Goal: Task Accomplishment & Management: Use online tool/utility

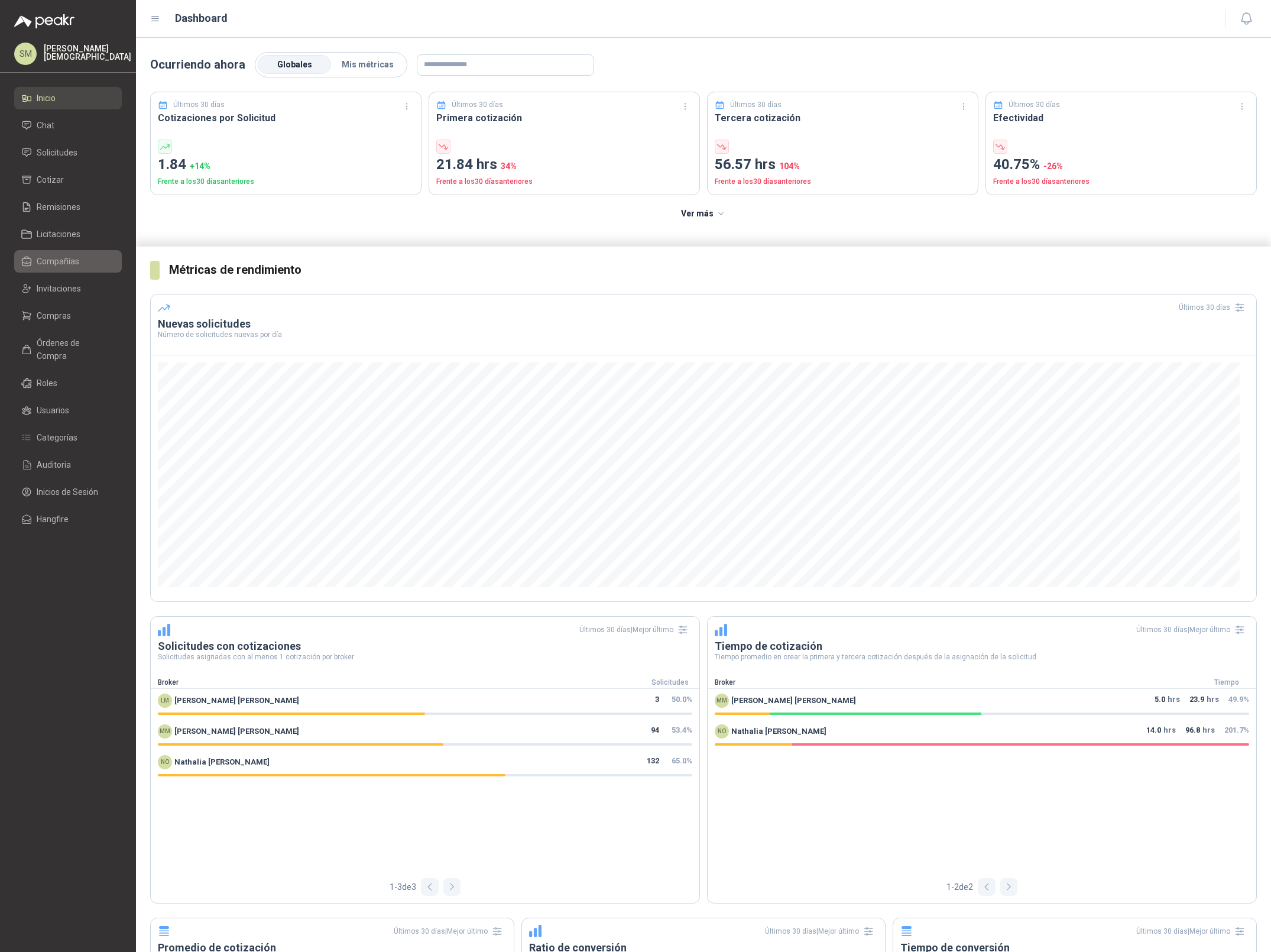
click at [81, 264] on li "Compañías" at bounding box center [68, 261] width 94 height 13
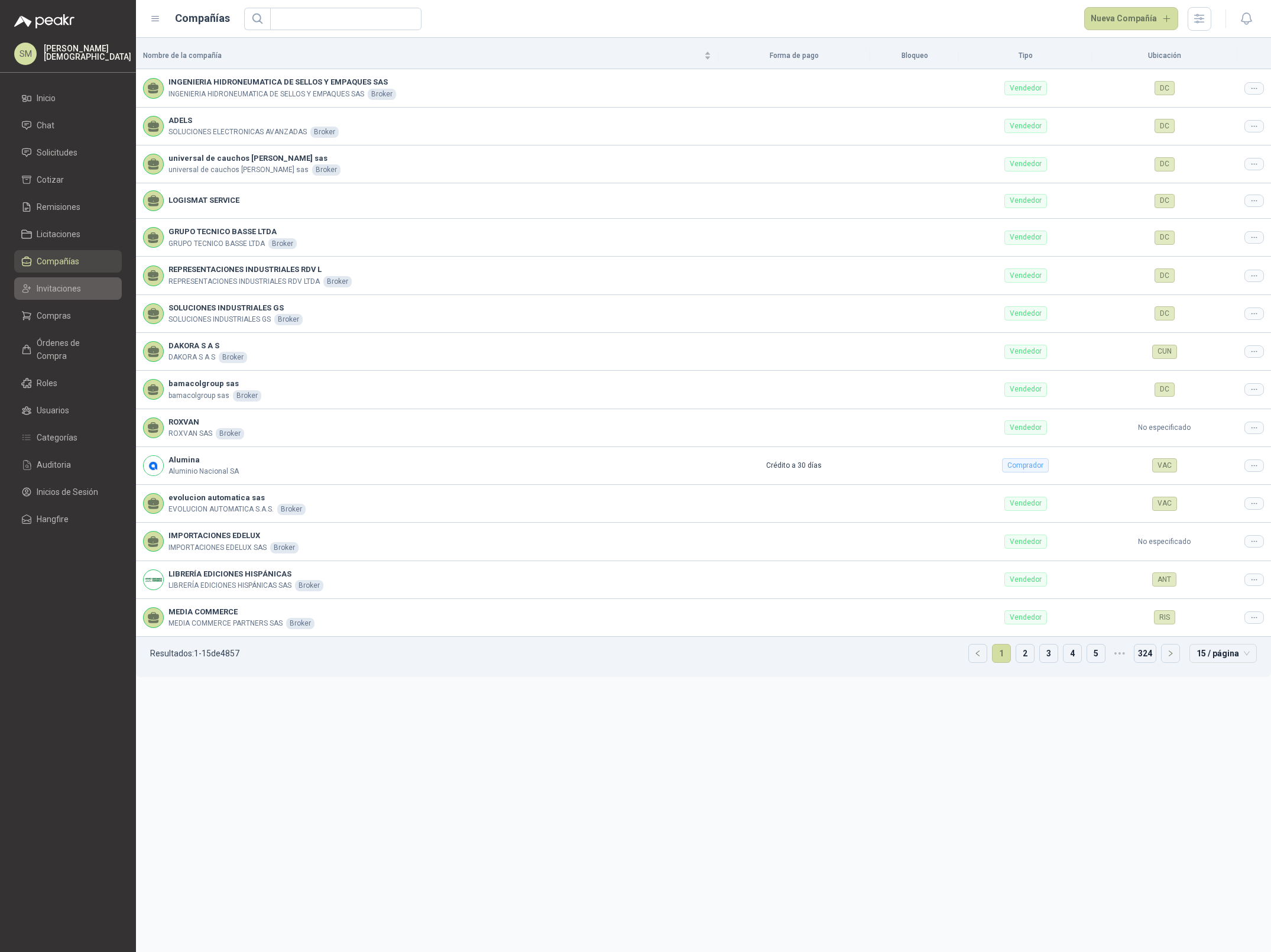
click at [81, 282] on li "Invitaciones" at bounding box center [68, 288] width 94 height 13
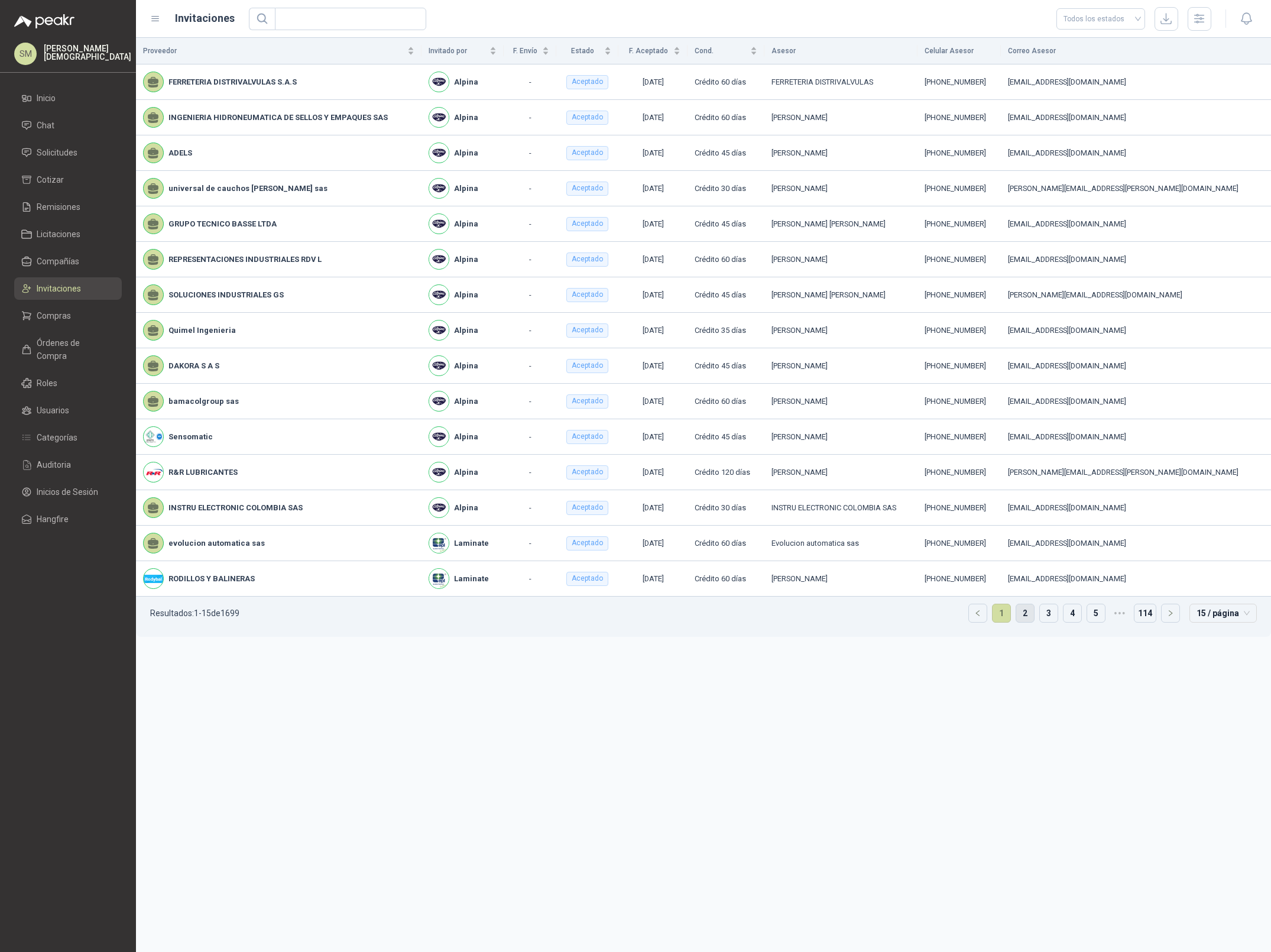
click at [1027, 618] on link "2" at bounding box center [1025, 613] width 18 height 18
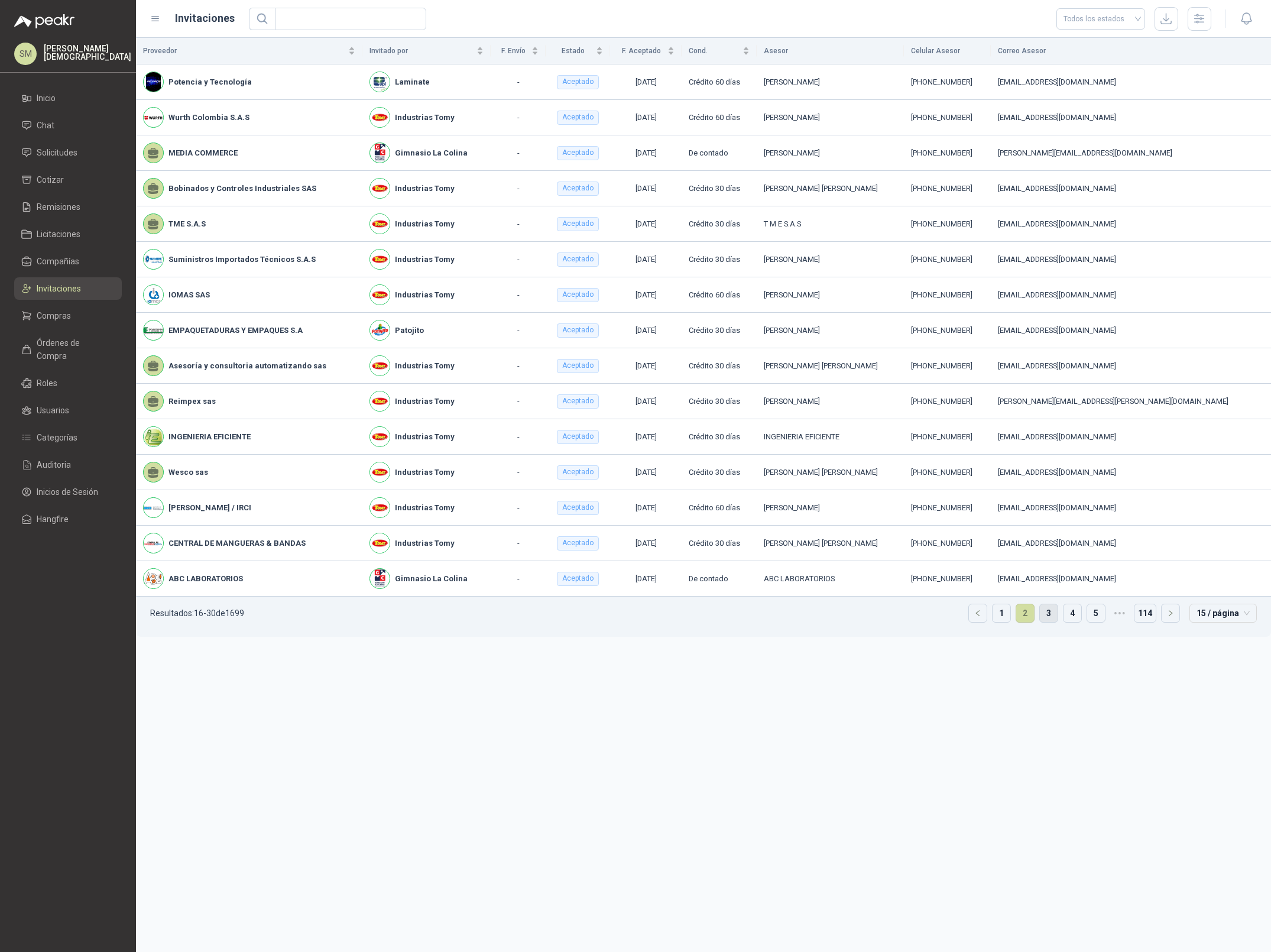
click at [1055, 618] on link "3" at bounding box center [1049, 613] width 18 height 18
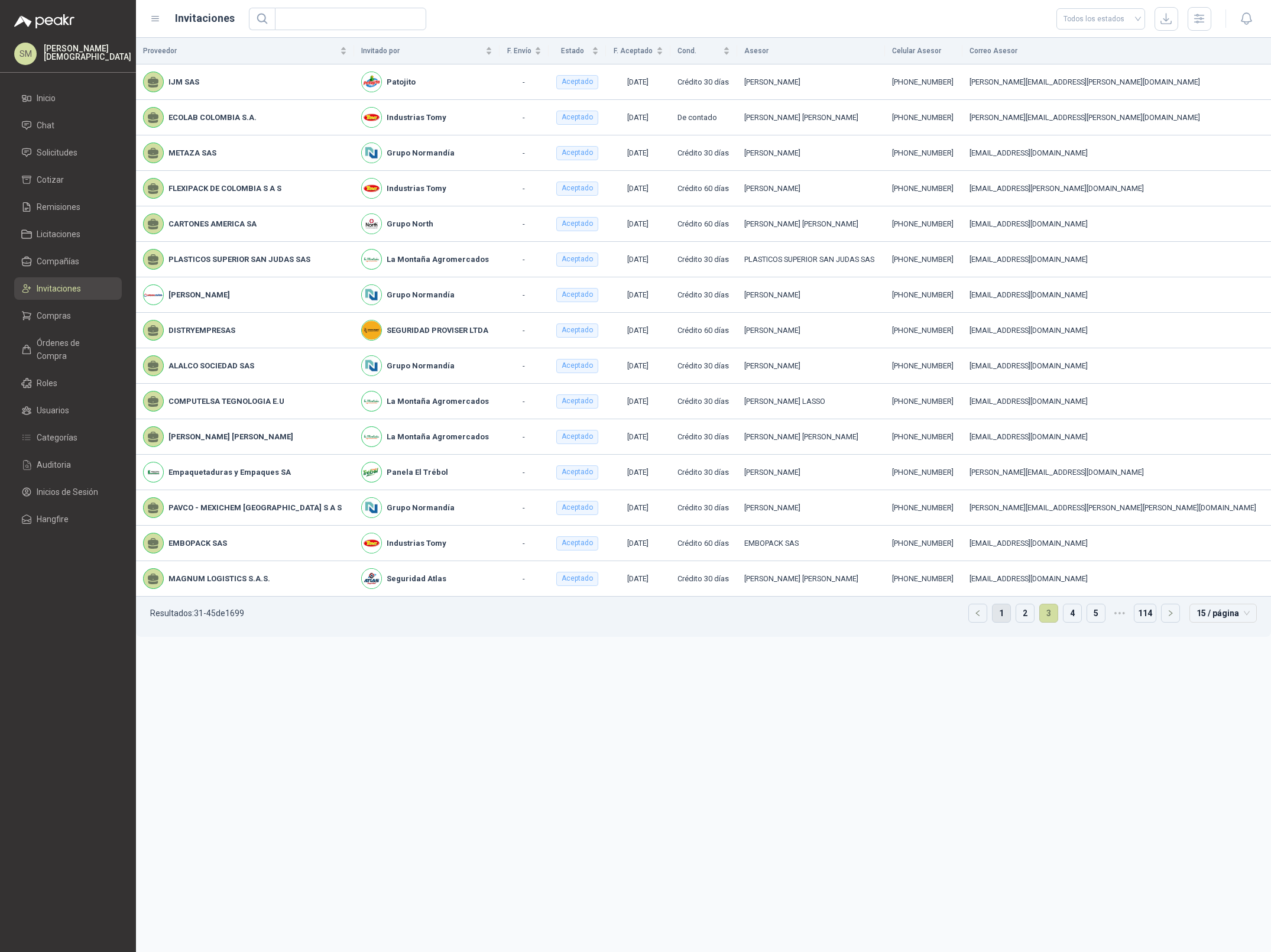
click at [999, 617] on link "1" at bounding box center [1001, 613] width 18 height 18
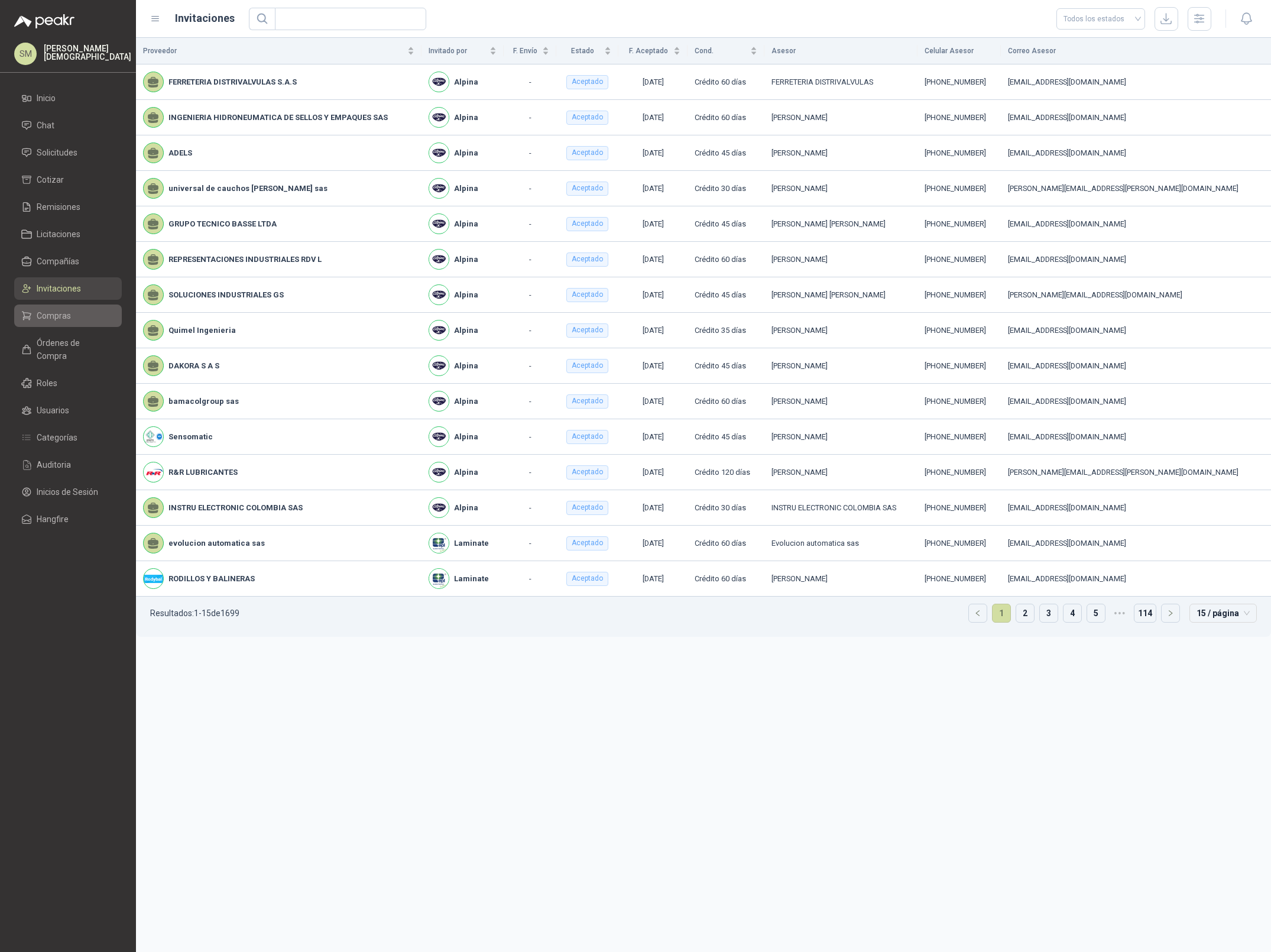
click at [62, 310] on span "Compras" at bounding box center [54, 315] width 34 height 13
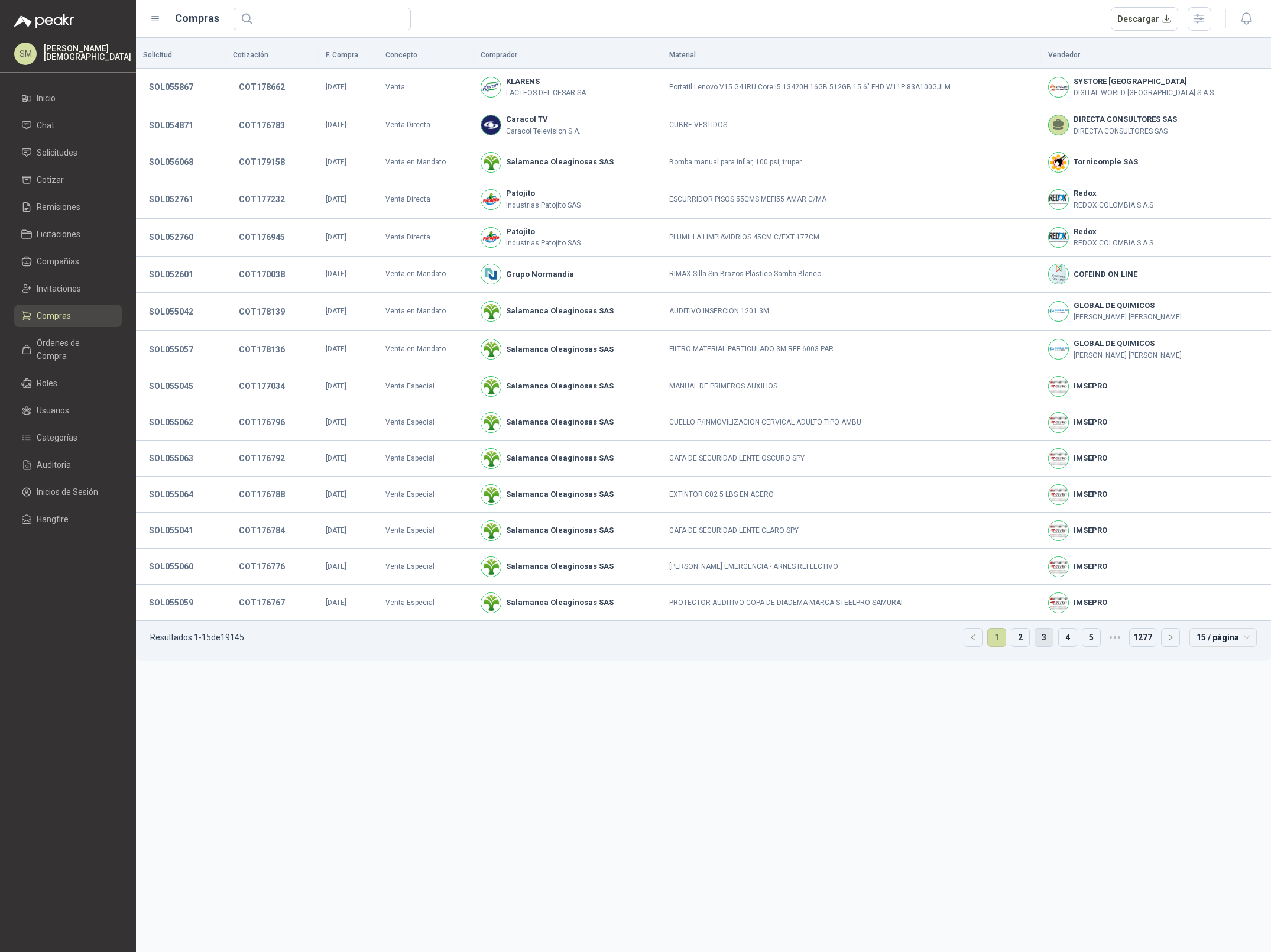
click at [1048, 644] on link "3" at bounding box center [1044, 638] width 18 height 18
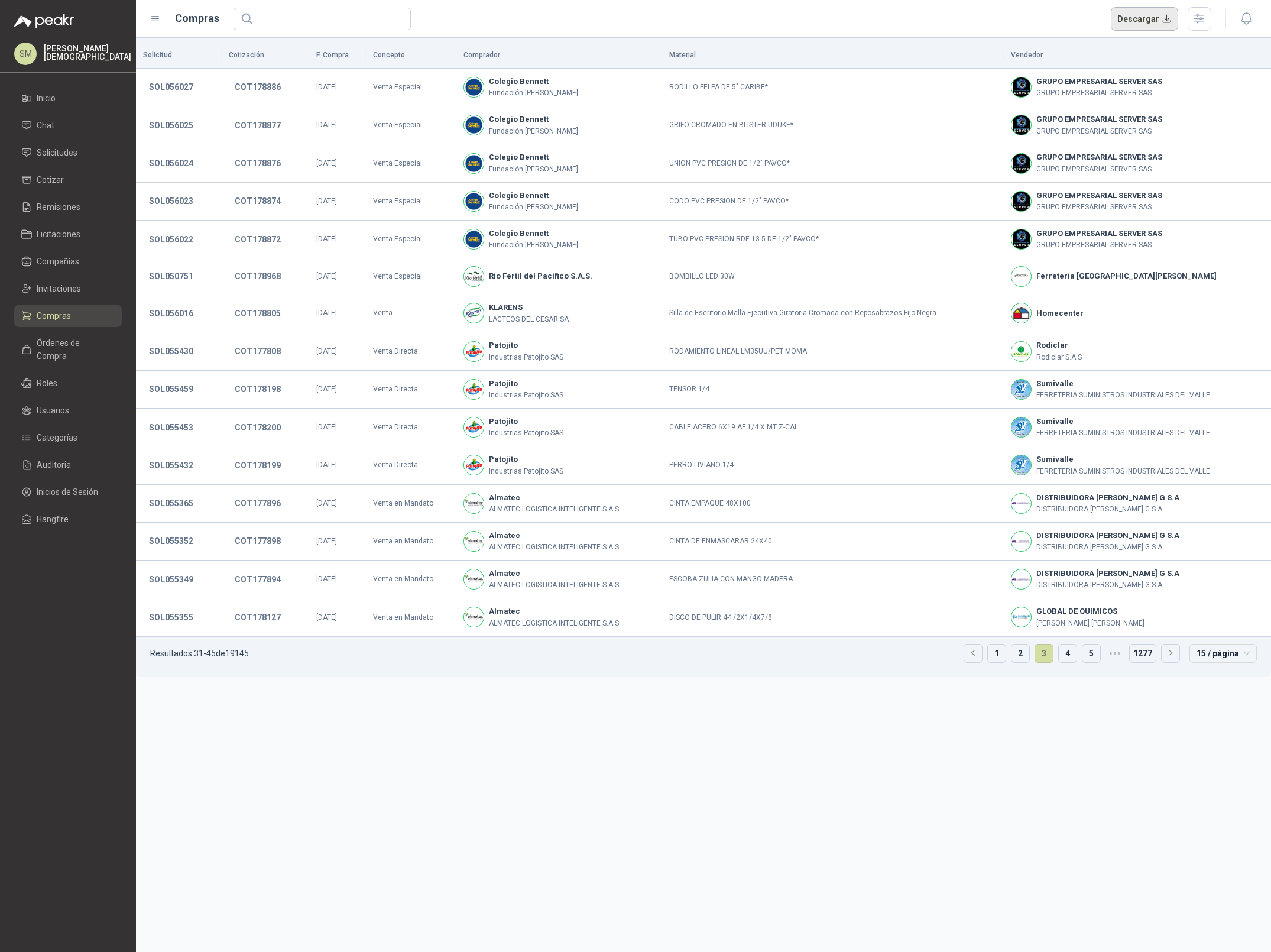
click at [1161, 24] on button "Descargar" at bounding box center [1145, 19] width 68 height 23
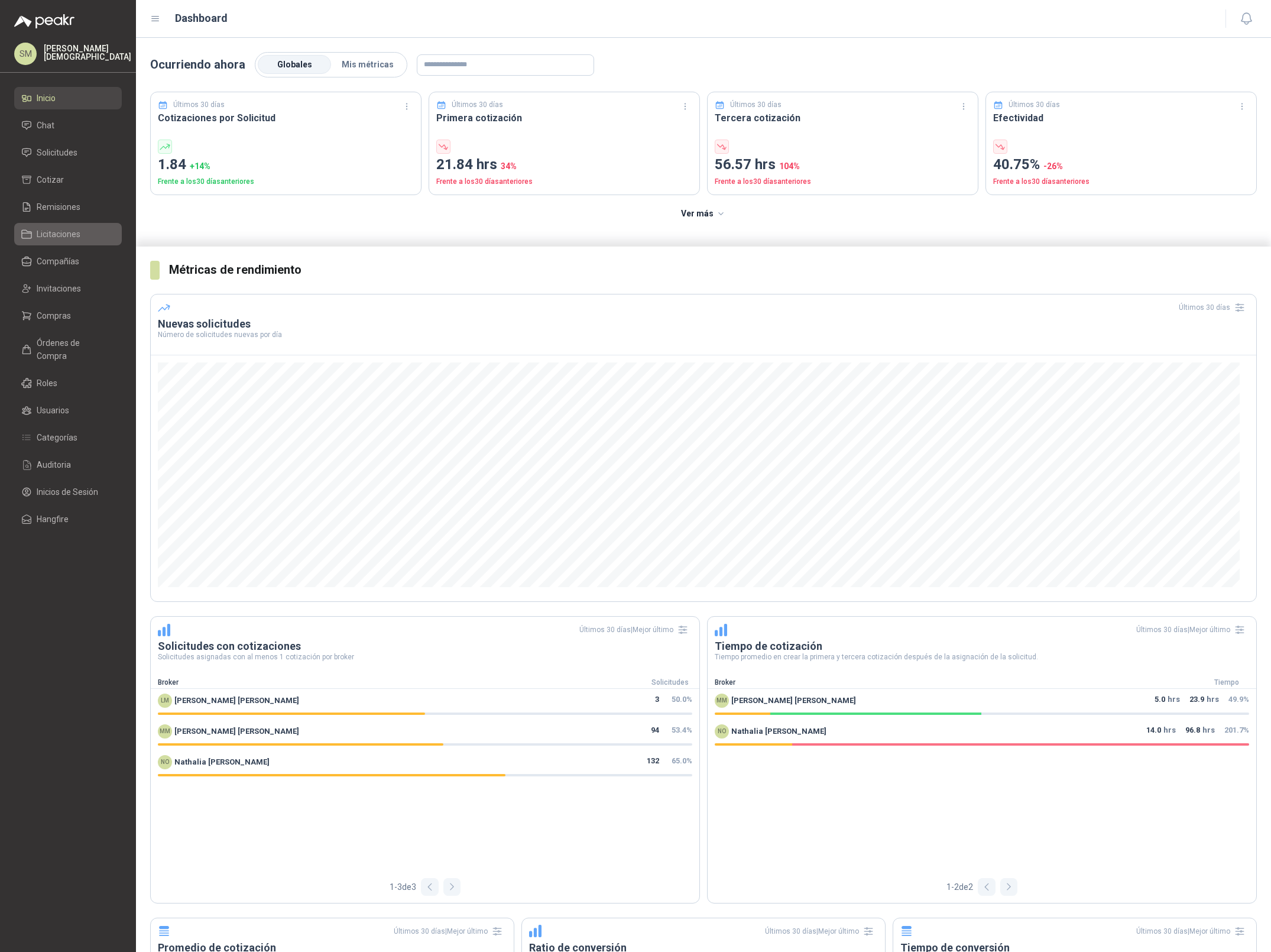
click at [63, 238] on span "Licitaciones" at bounding box center [58, 234] width 44 height 13
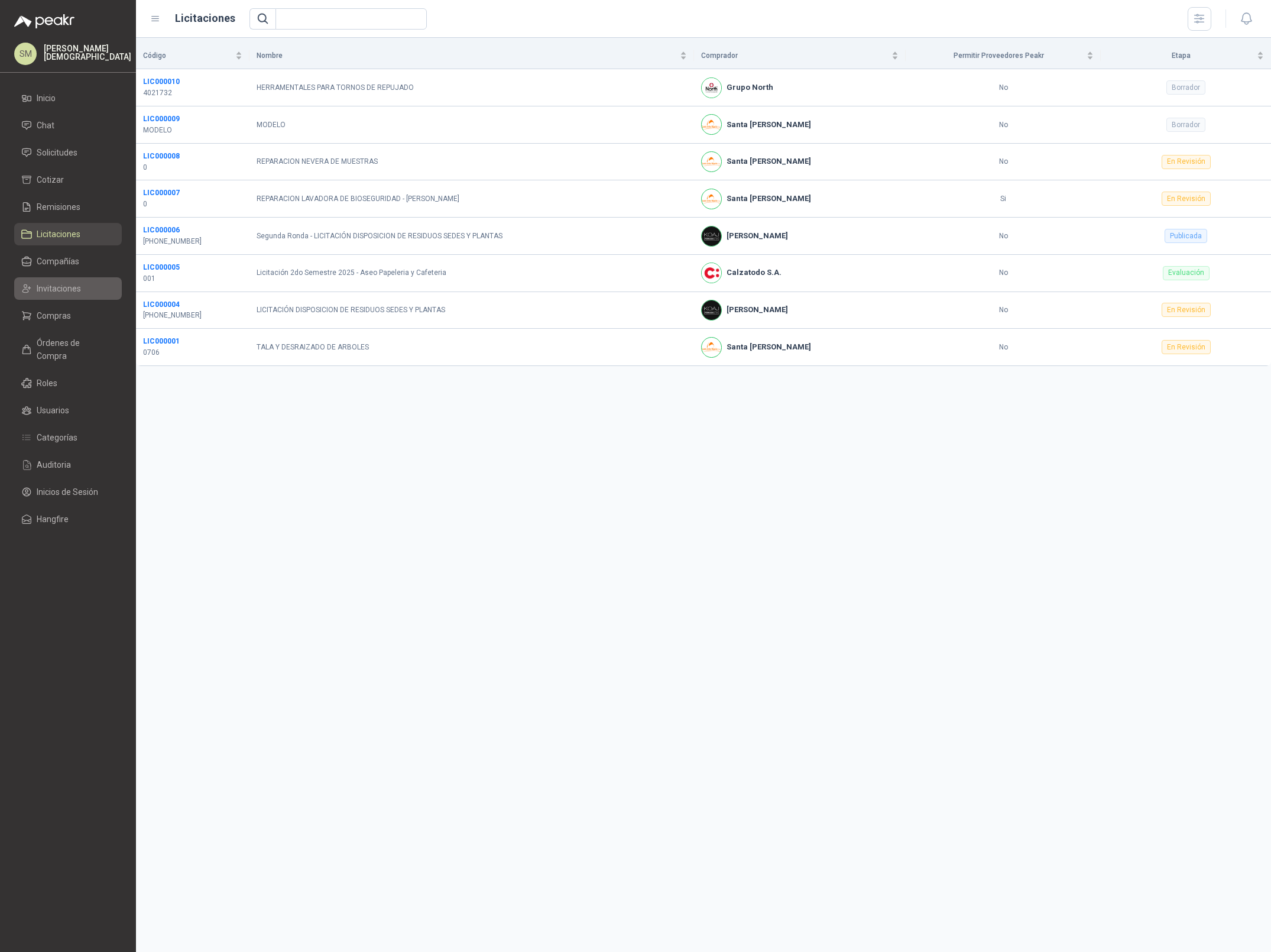
click at [63, 282] on span "Invitaciones" at bounding box center [59, 288] width 45 height 13
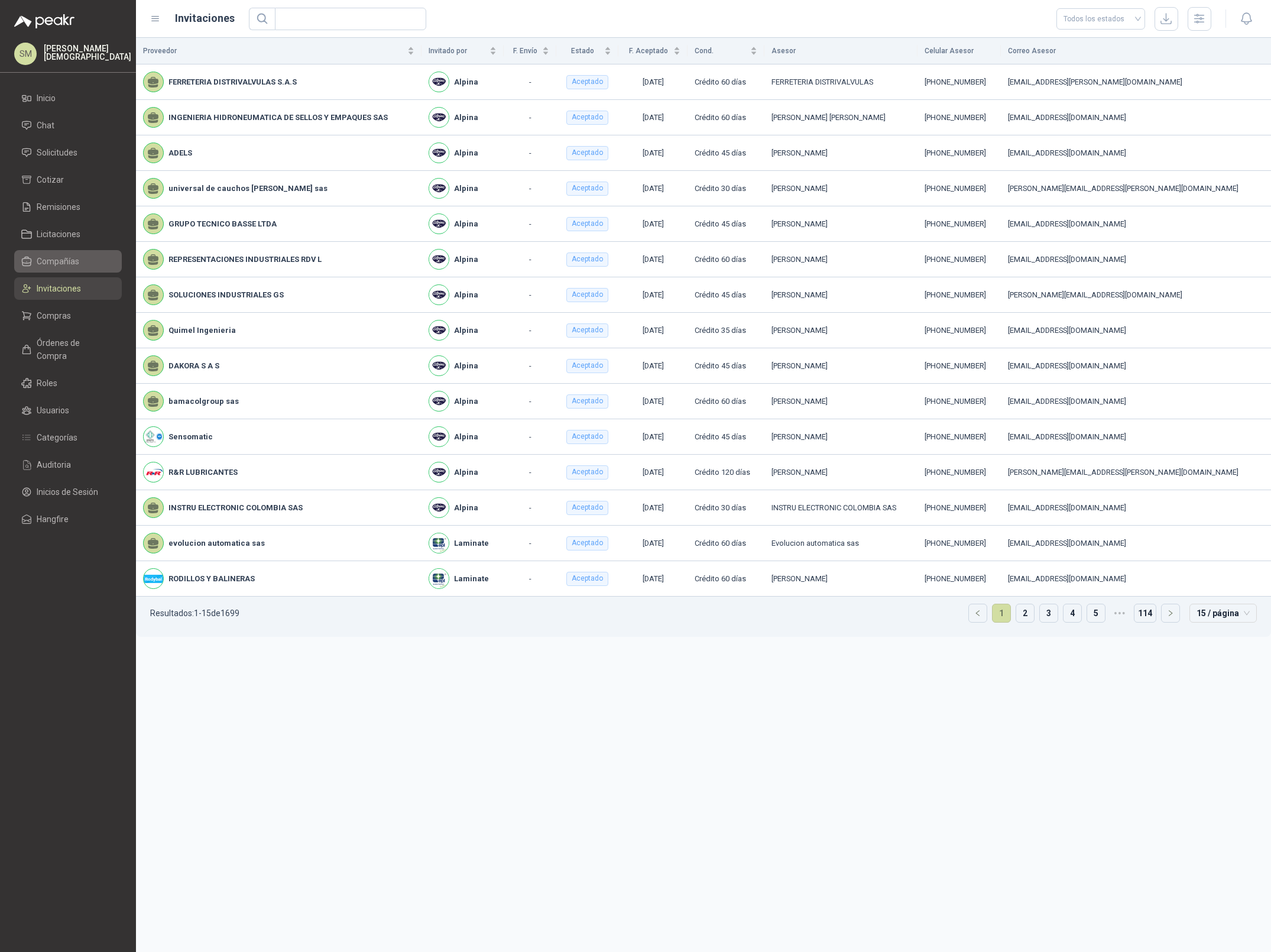
click at [72, 254] on link "Compañías" at bounding box center [68, 261] width 107 height 22
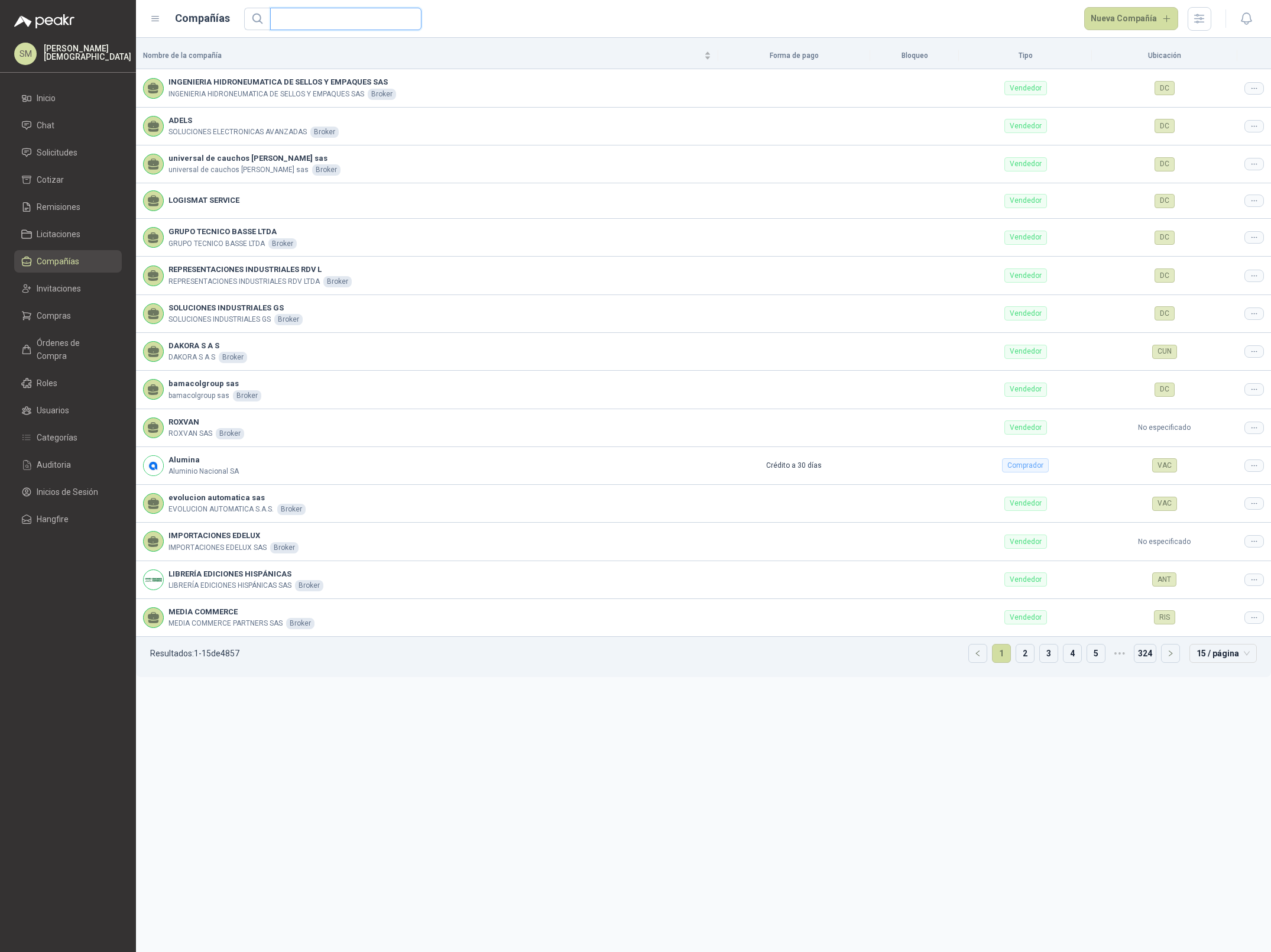
click at [300, 21] on input "text" at bounding box center [340, 19] width 128 height 21
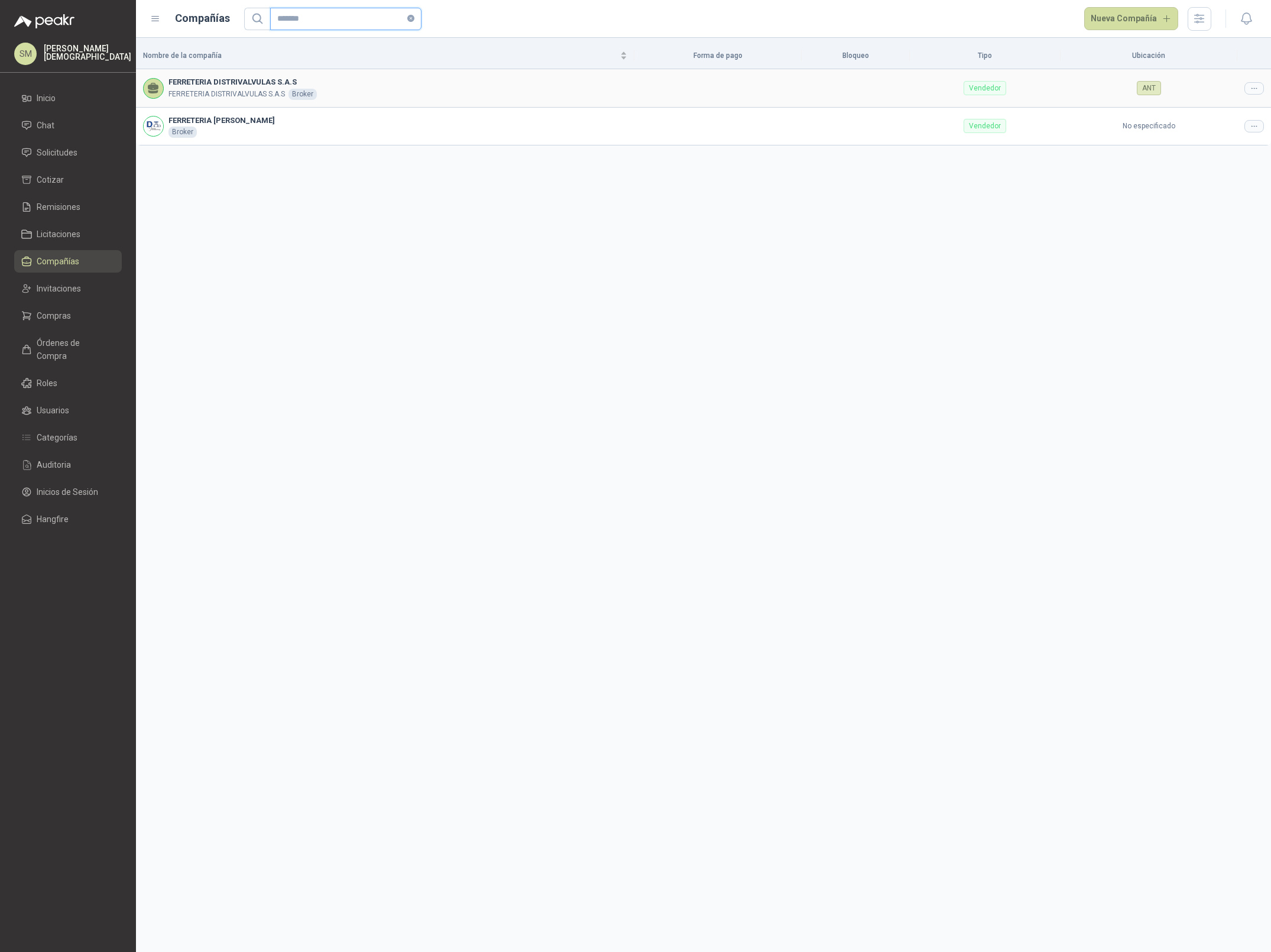
type input "*******"
click at [1254, 88] on icon at bounding box center [1254, 88] width 9 height 9
click at [1227, 107] on span "Editar compañía" at bounding box center [1224, 109] width 61 height 13
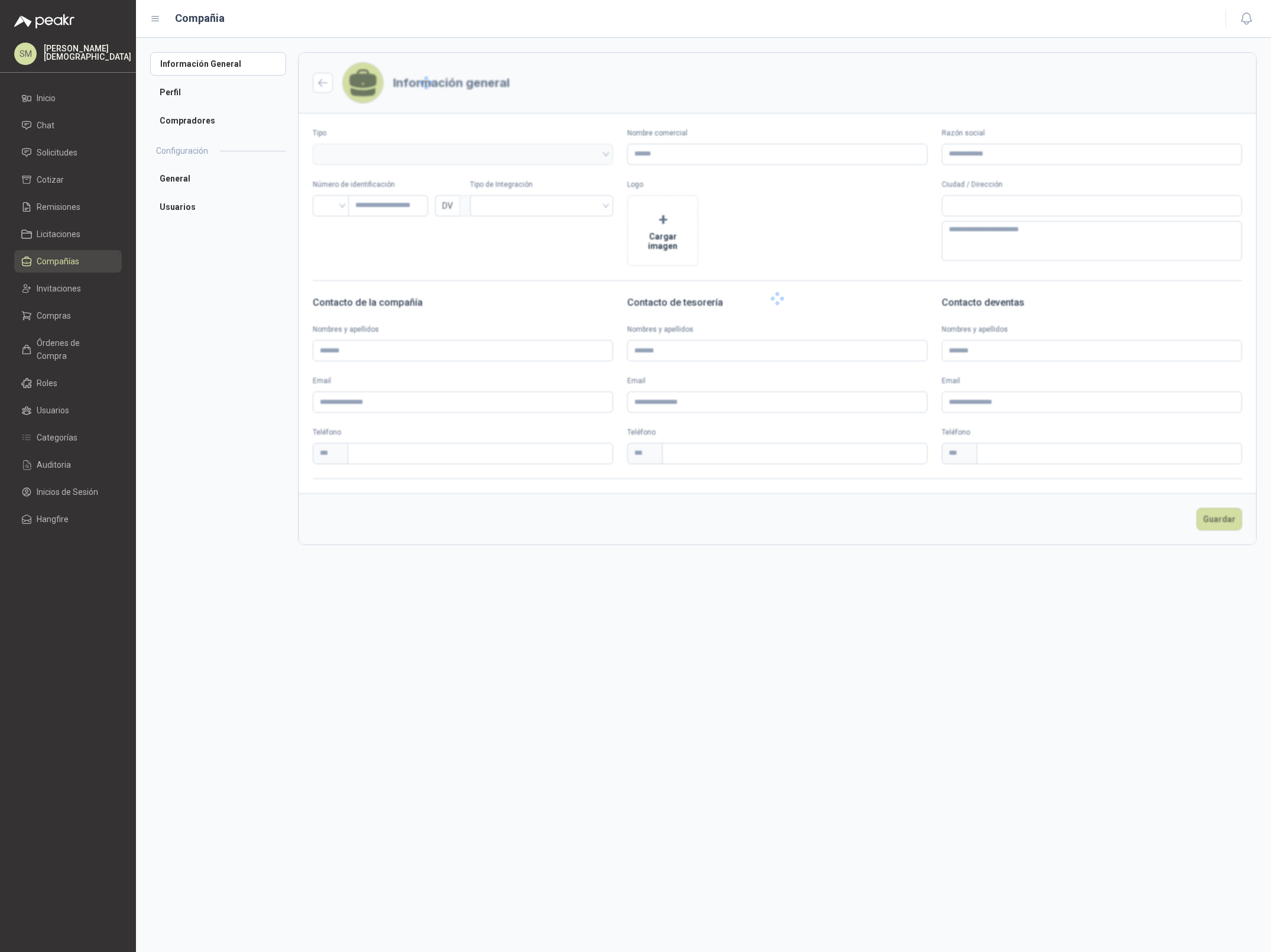
type input "**********"
type input "*********"
type input "*"
type textarea "**********"
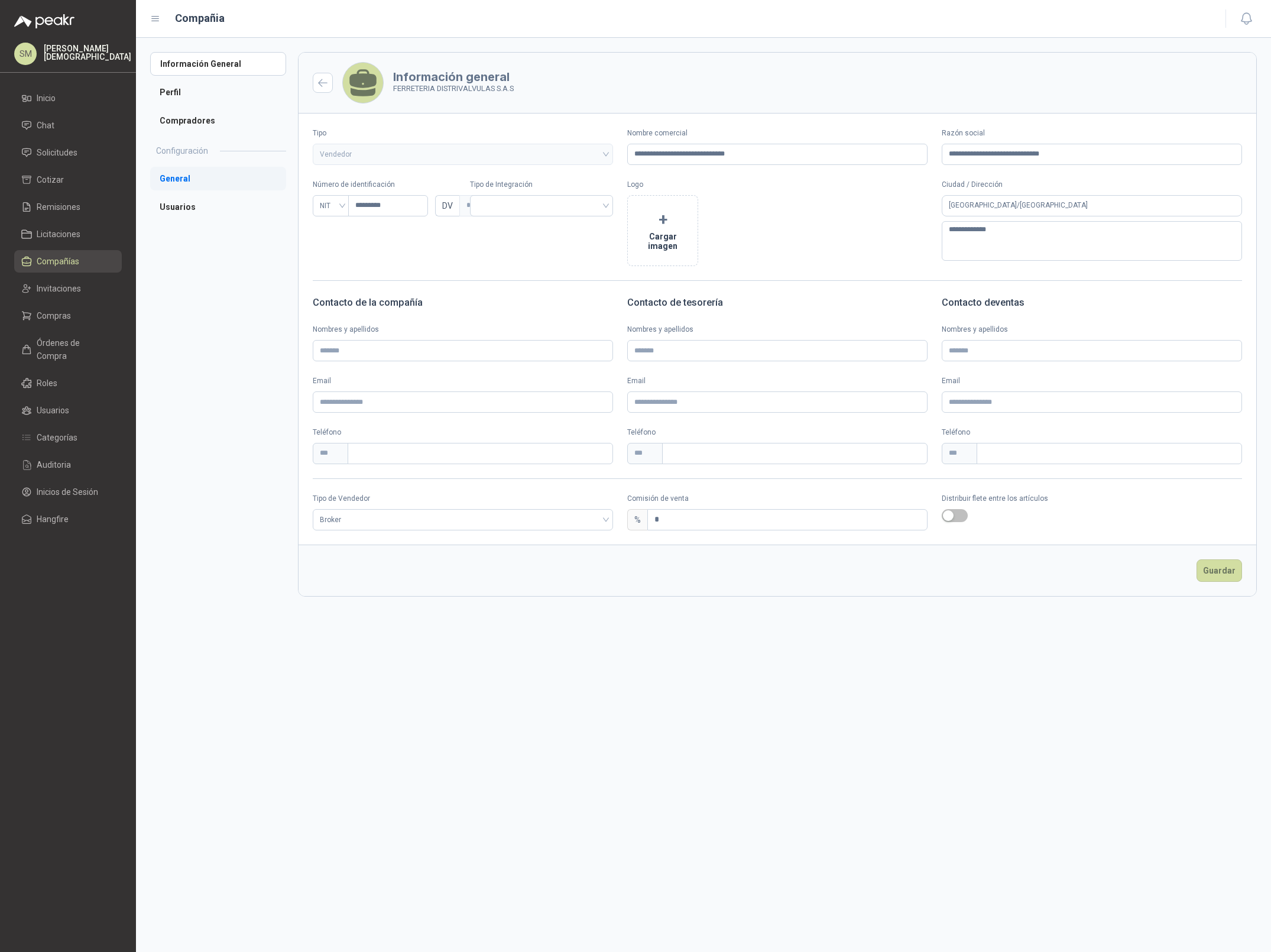
click at [195, 183] on li "General" at bounding box center [218, 179] width 136 height 23
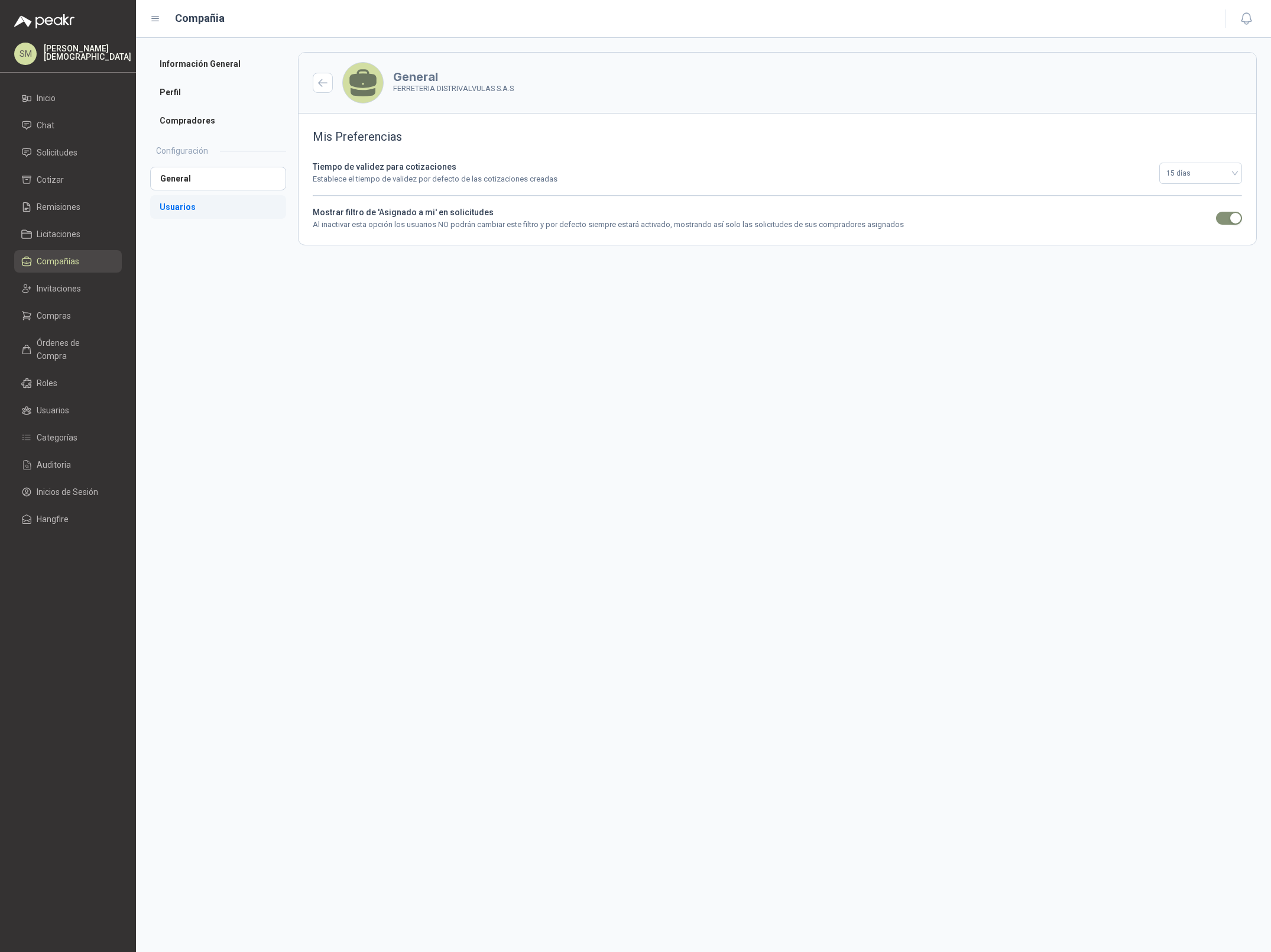
click at [203, 209] on li "Usuarios" at bounding box center [218, 206] width 136 height 23
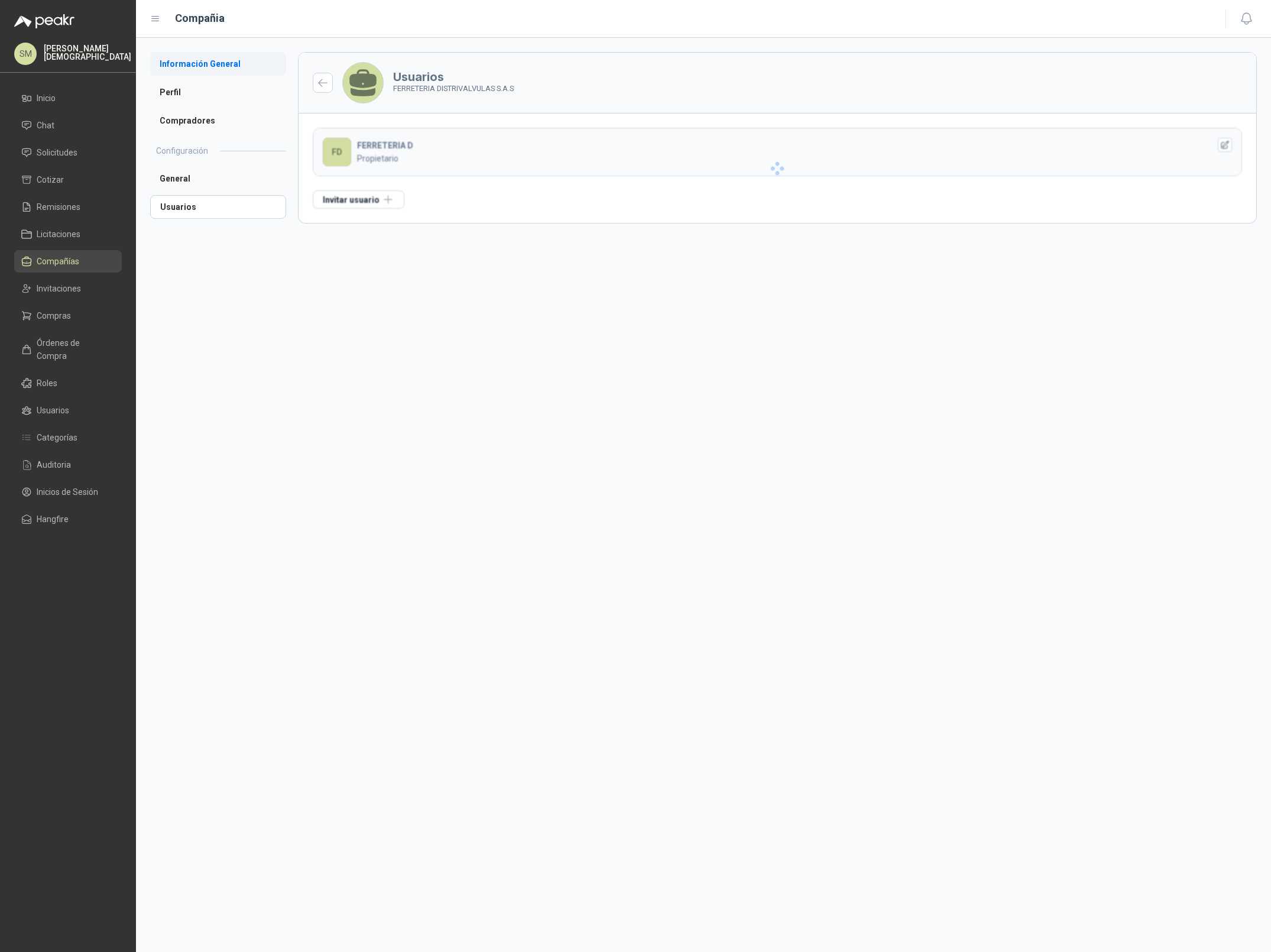
click at [221, 69] on li "Información General" at bounding box center [218, 63] width 136 height 23
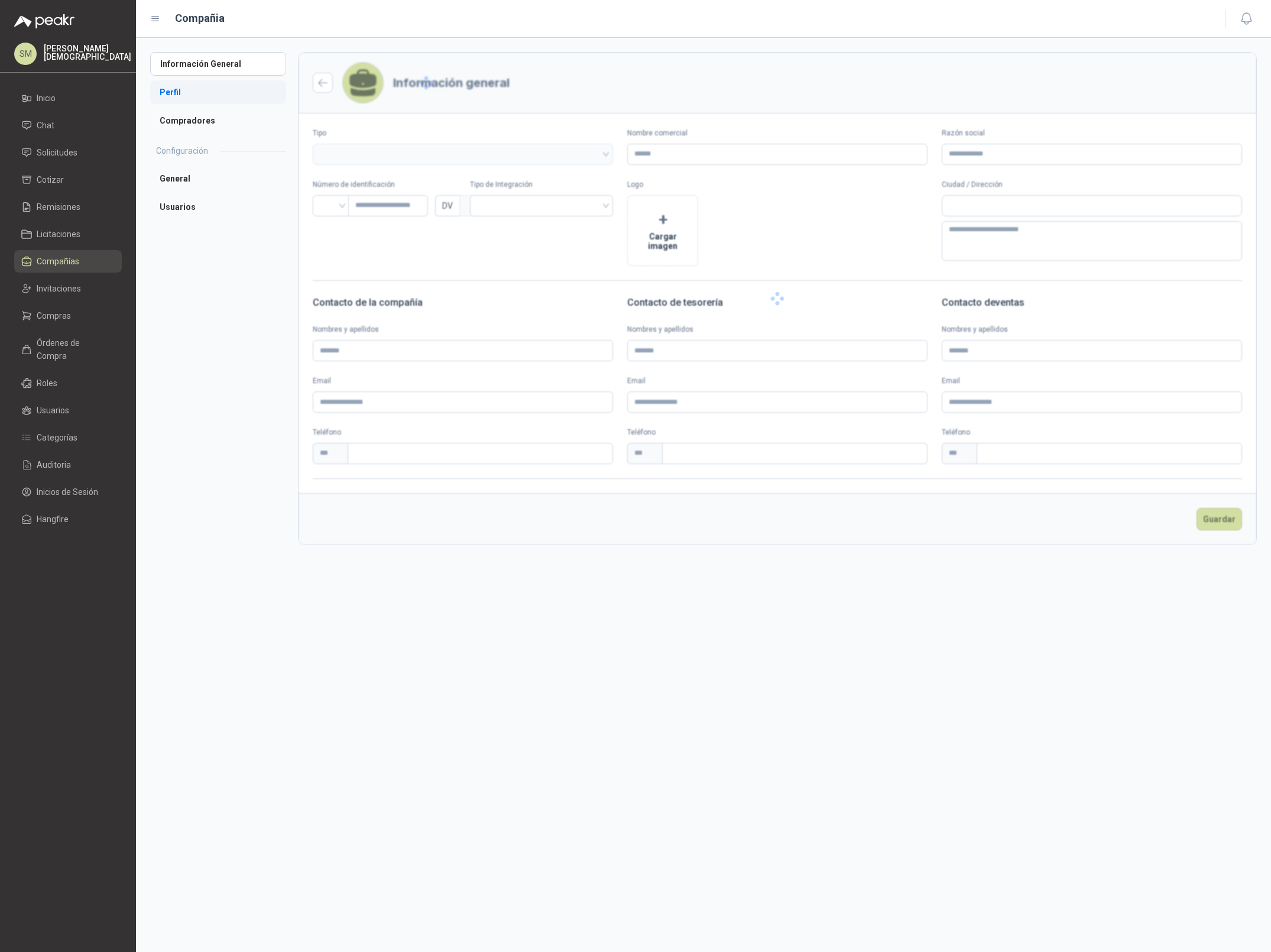
type input "**********"
type input "*********"
type input "*"
type textarea "**********"
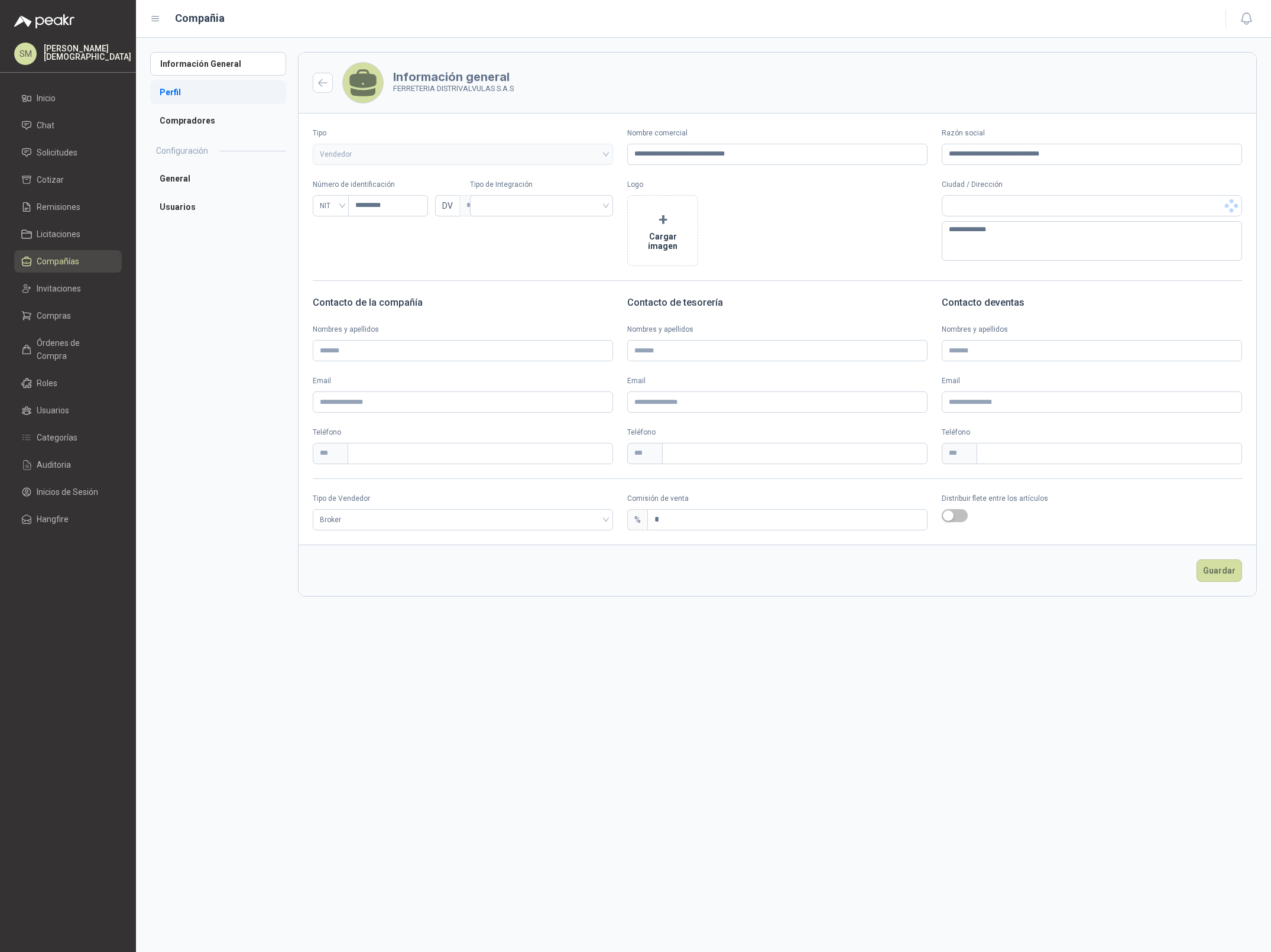
click at [210, 94] on li "Perfil" at bounding box center [218, 92] width 136 height 23
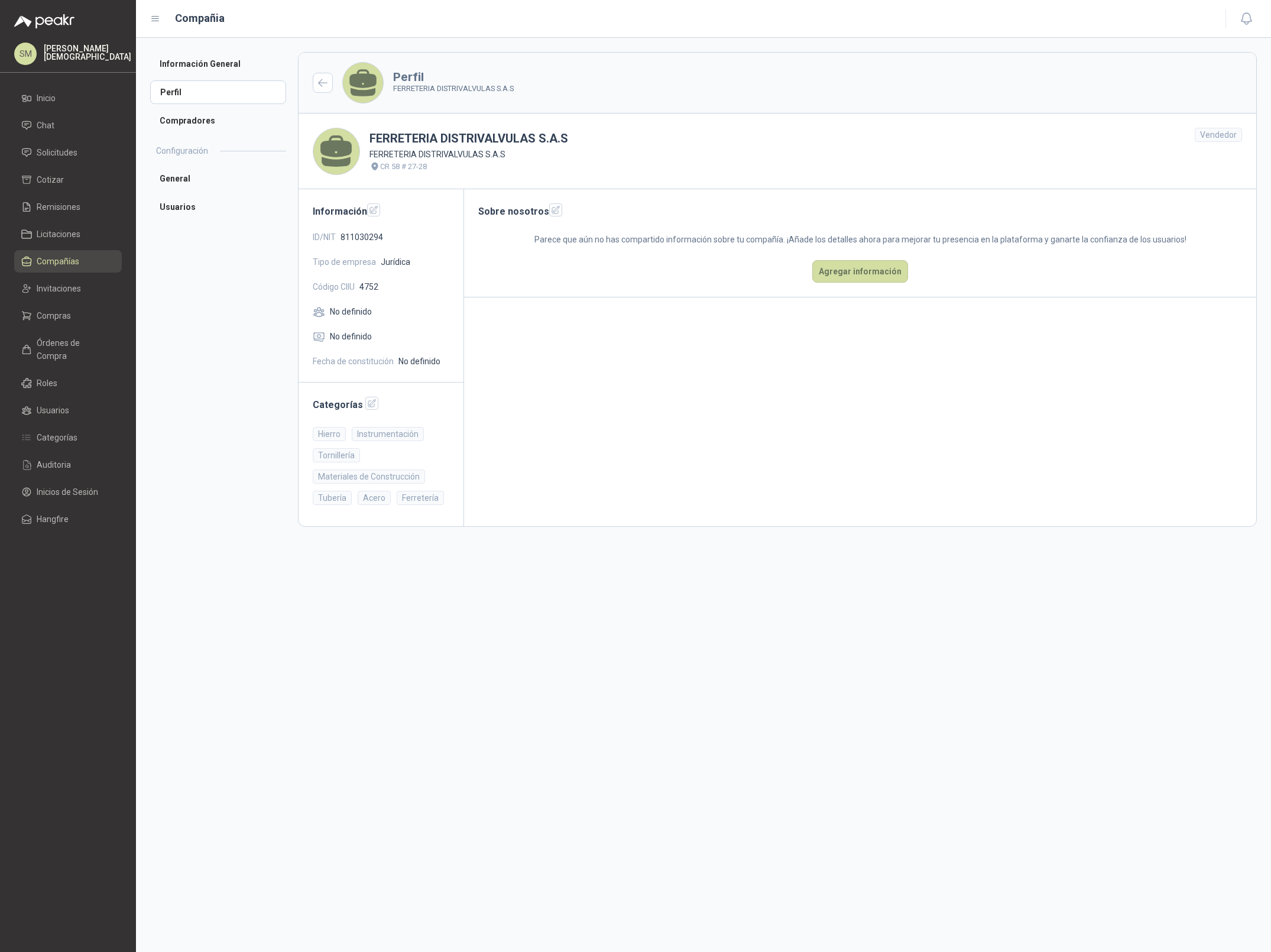
click at [61, 262] on span "Compañías" at bounding box center [58, 261] width 43 height 13
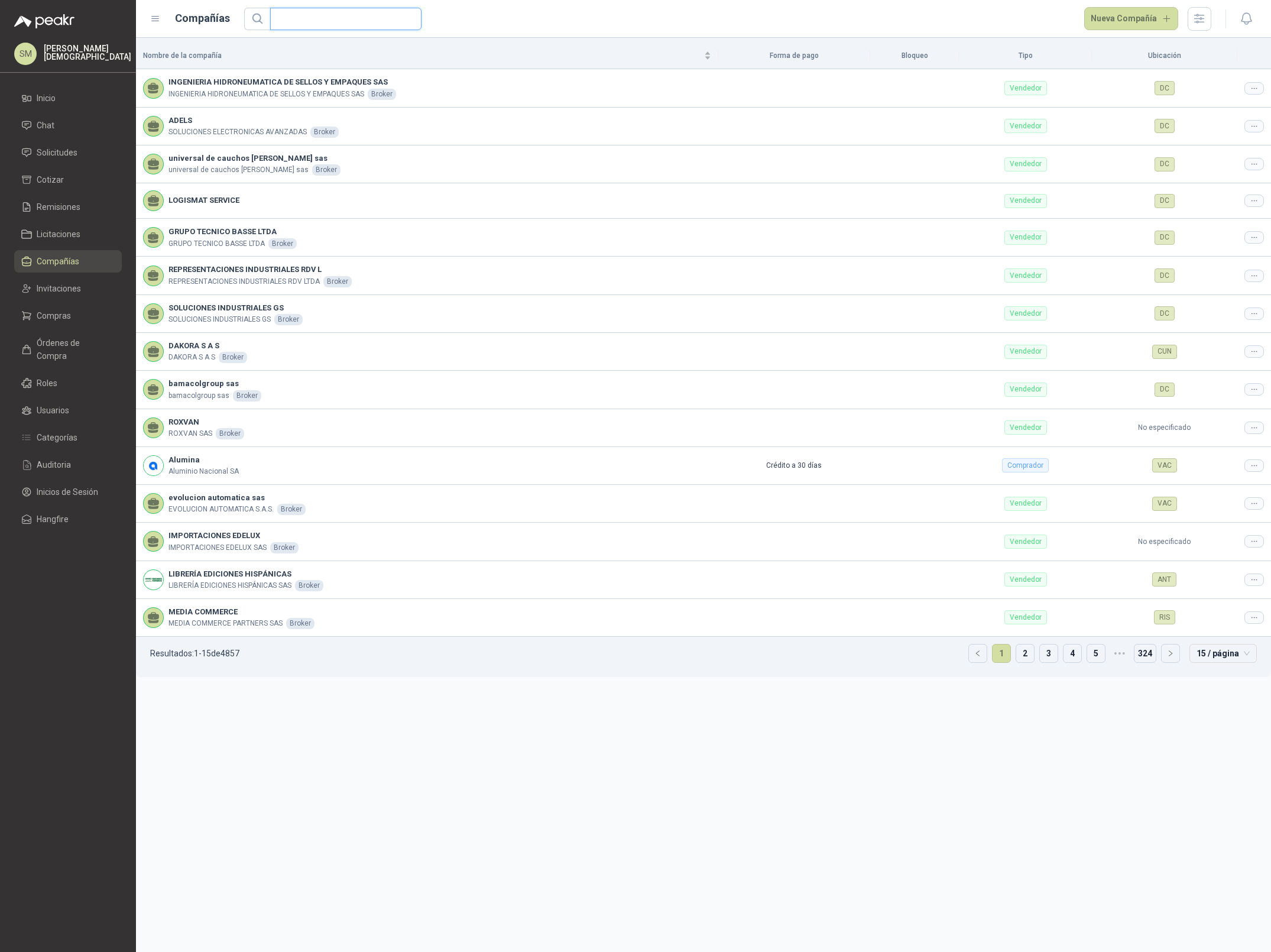
click at [349, 24] on input "text" at bounding box center [340, 19] width 128 height 21
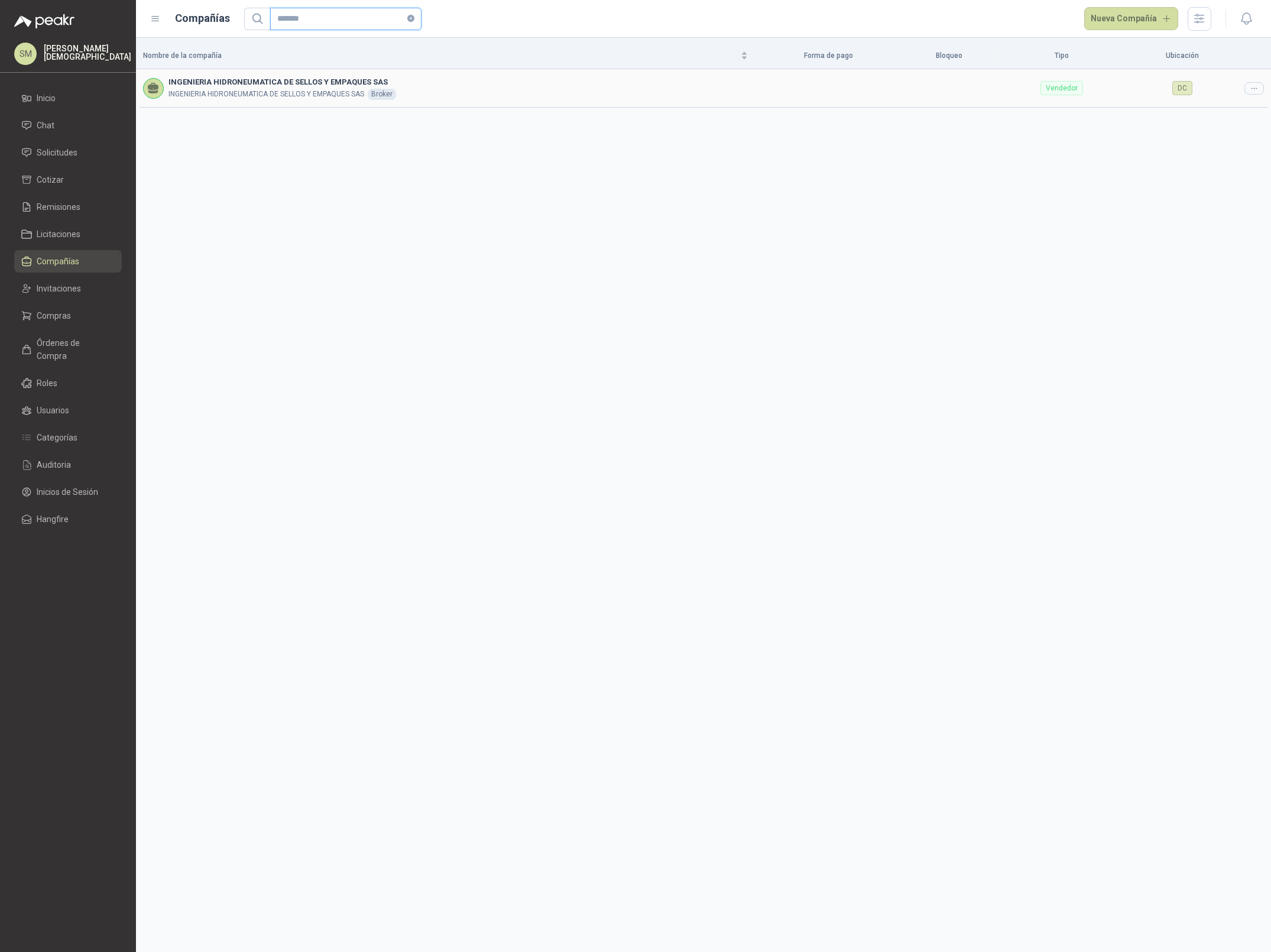
type input "*******"
click at [1255, 88] on icon at bounding box center [1254, 88] width 9 height 9
click at [1237, 103] on span "Editar compañía" at bounding box center [1224, 109] width 61 height 13
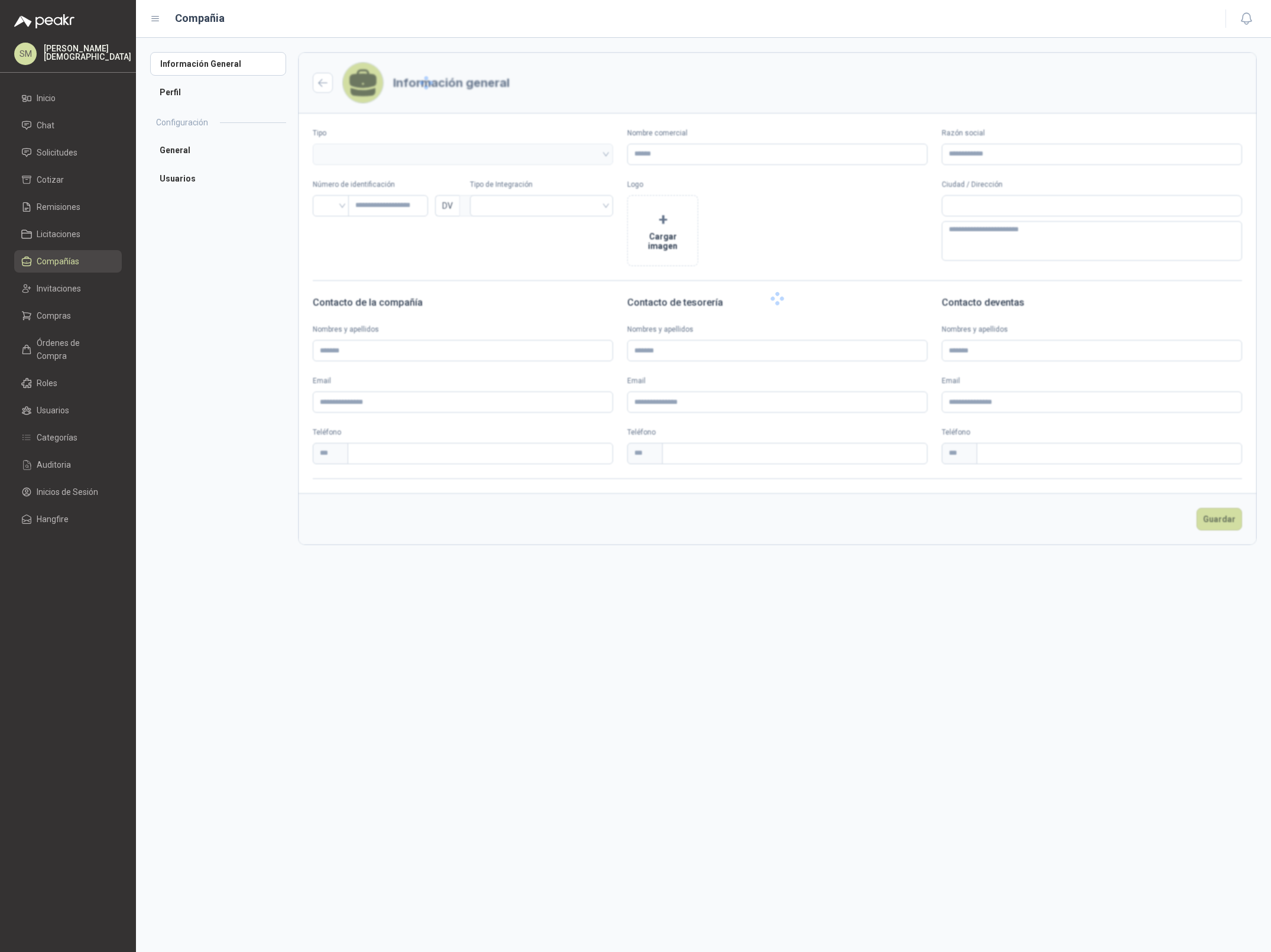
type input "**********"
type input "*********"
type input "*"
type textarea "**********"
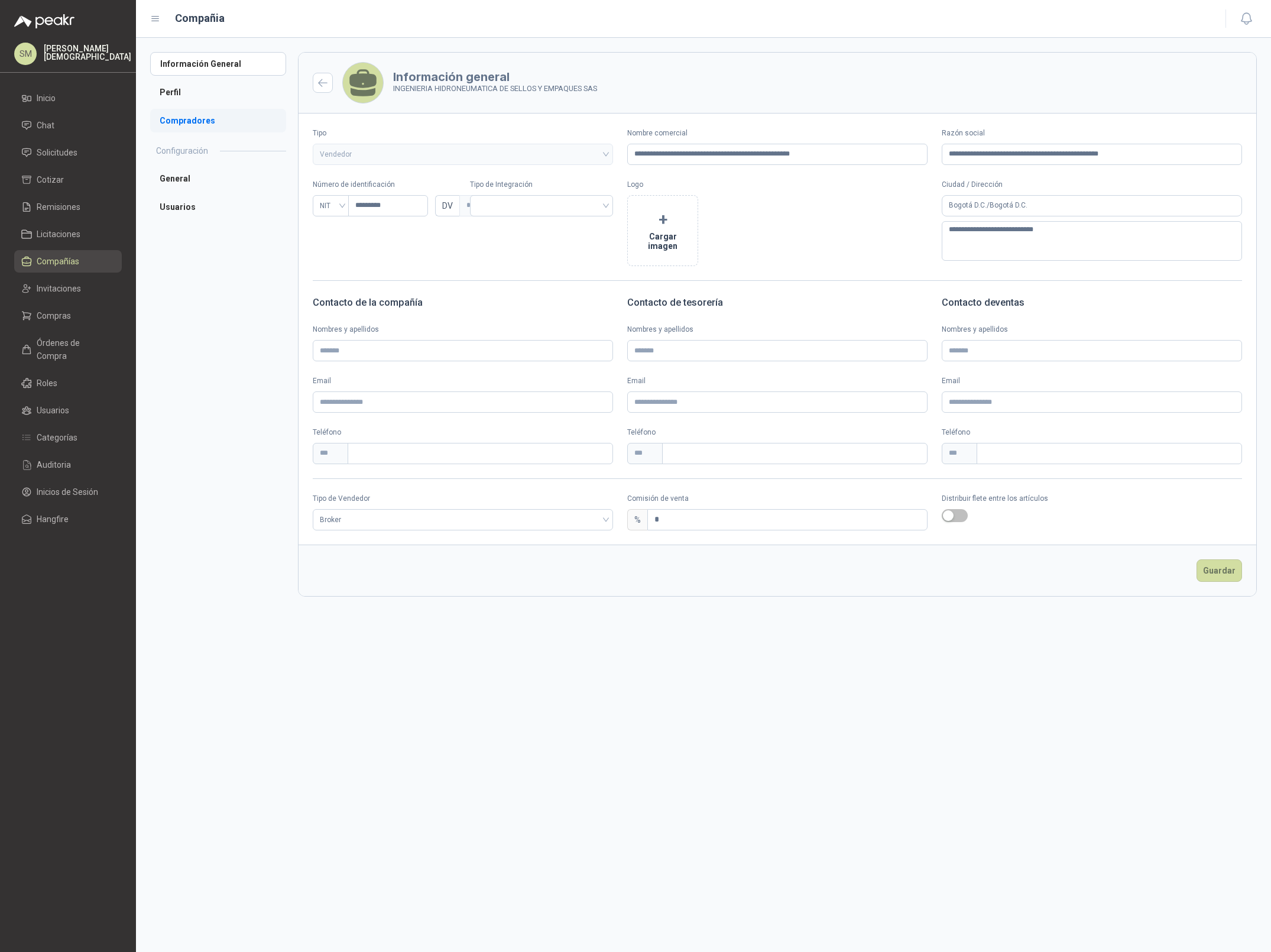
click at [192, 128] on li "Compradores" at bounding box center [218, 121] width 136 height 23
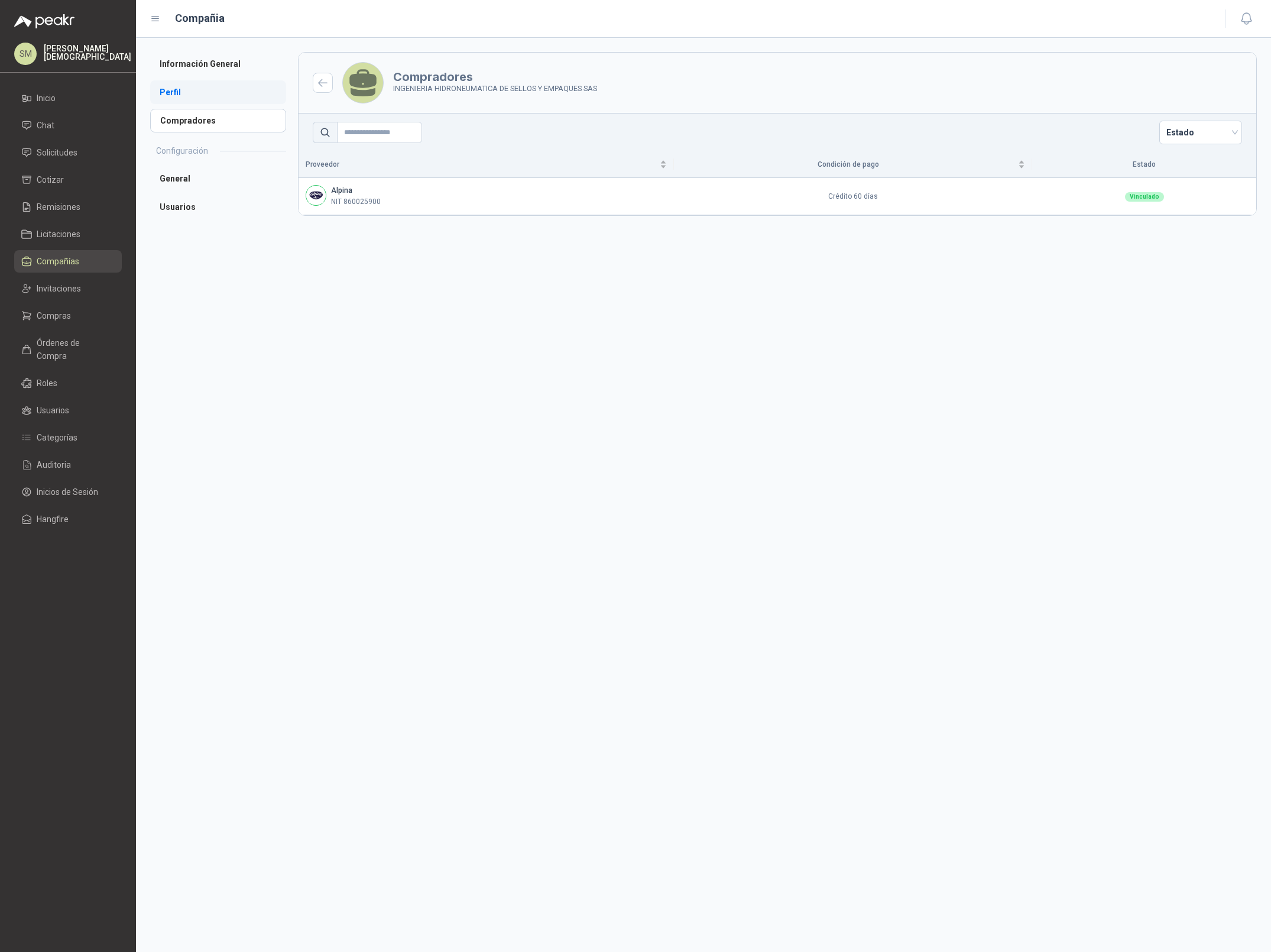
click at [188, 96] on li "Perfil" at bounding box center [218, 92] width 136 height 23
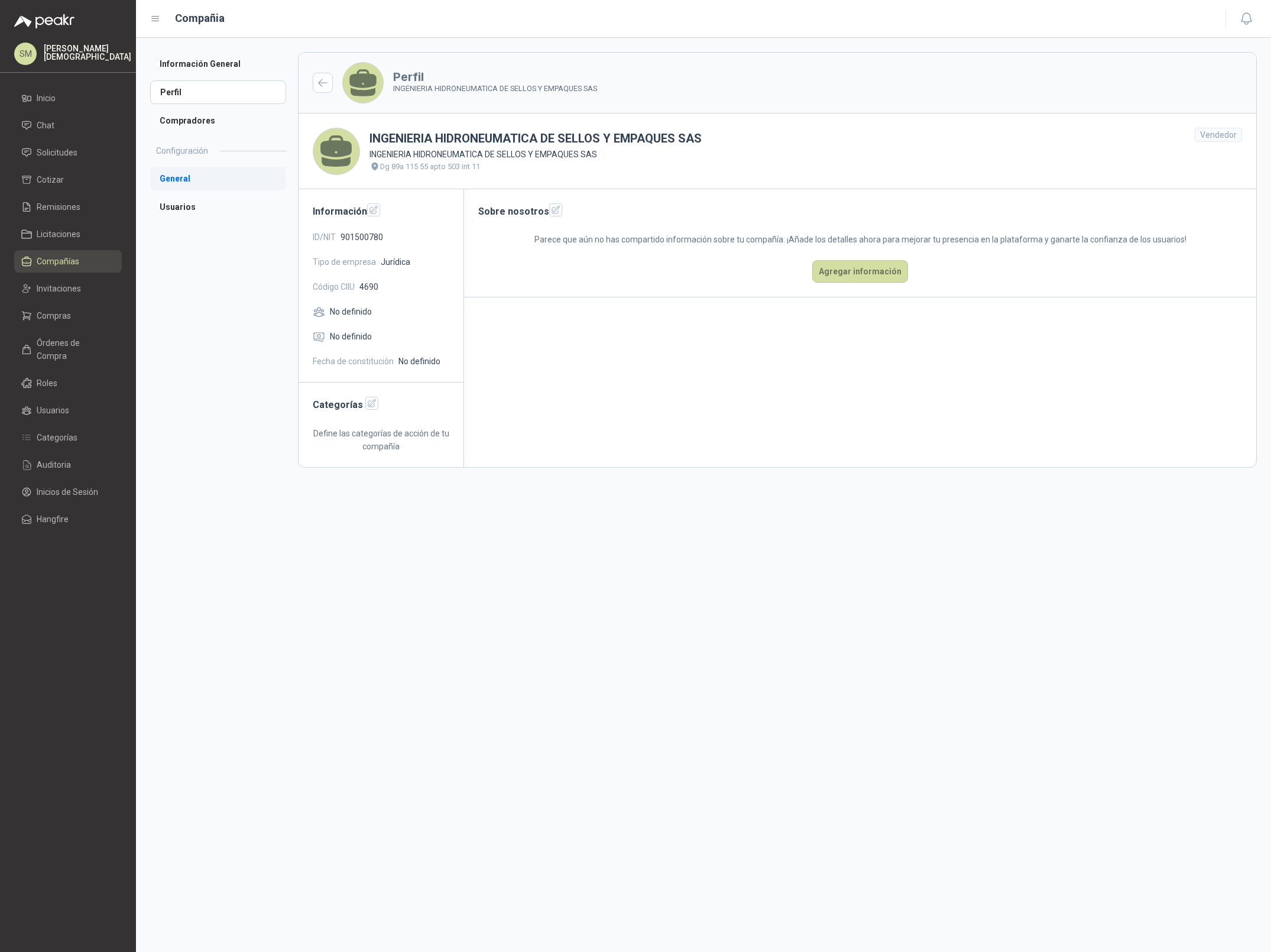
click at [188, 180] on li "General" at bounding box center [218, 179] width 136 height 23
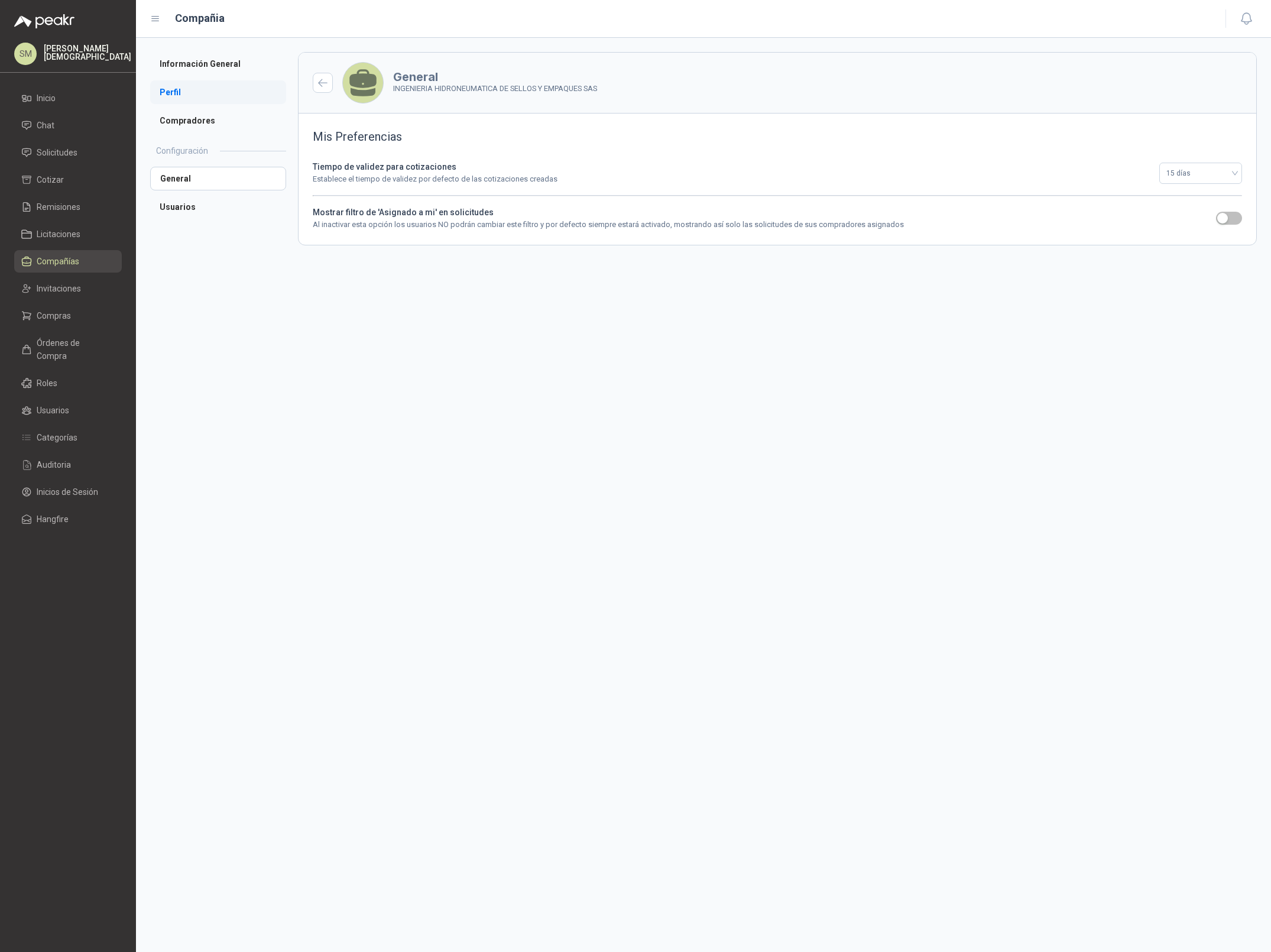
click at [197, 93] on li "Perfil" at bounding box center [218, 92] width 136 height 23
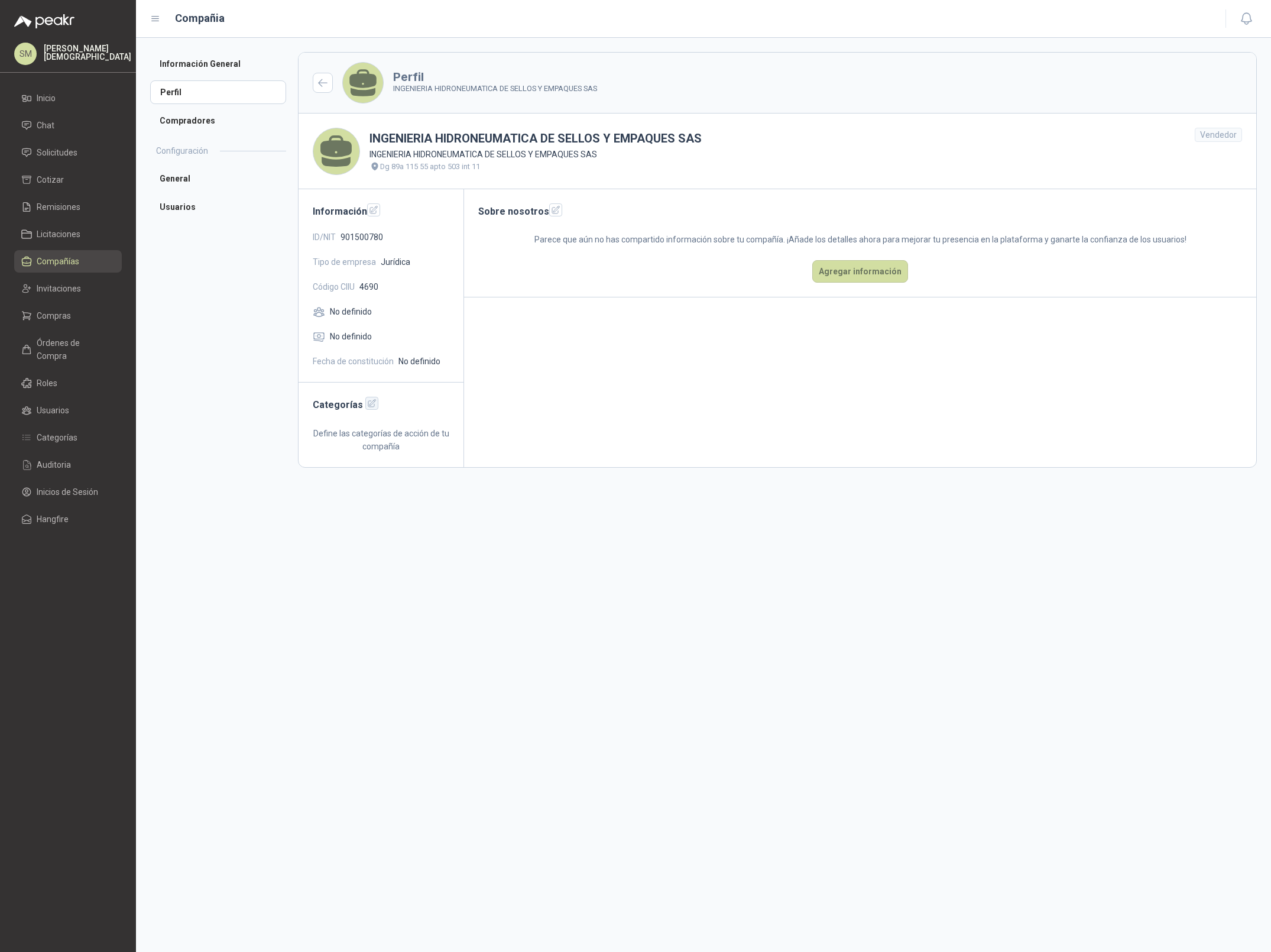
click at [369, 407] on icon "button" at bounding box center [372, 403] width 10 height 10
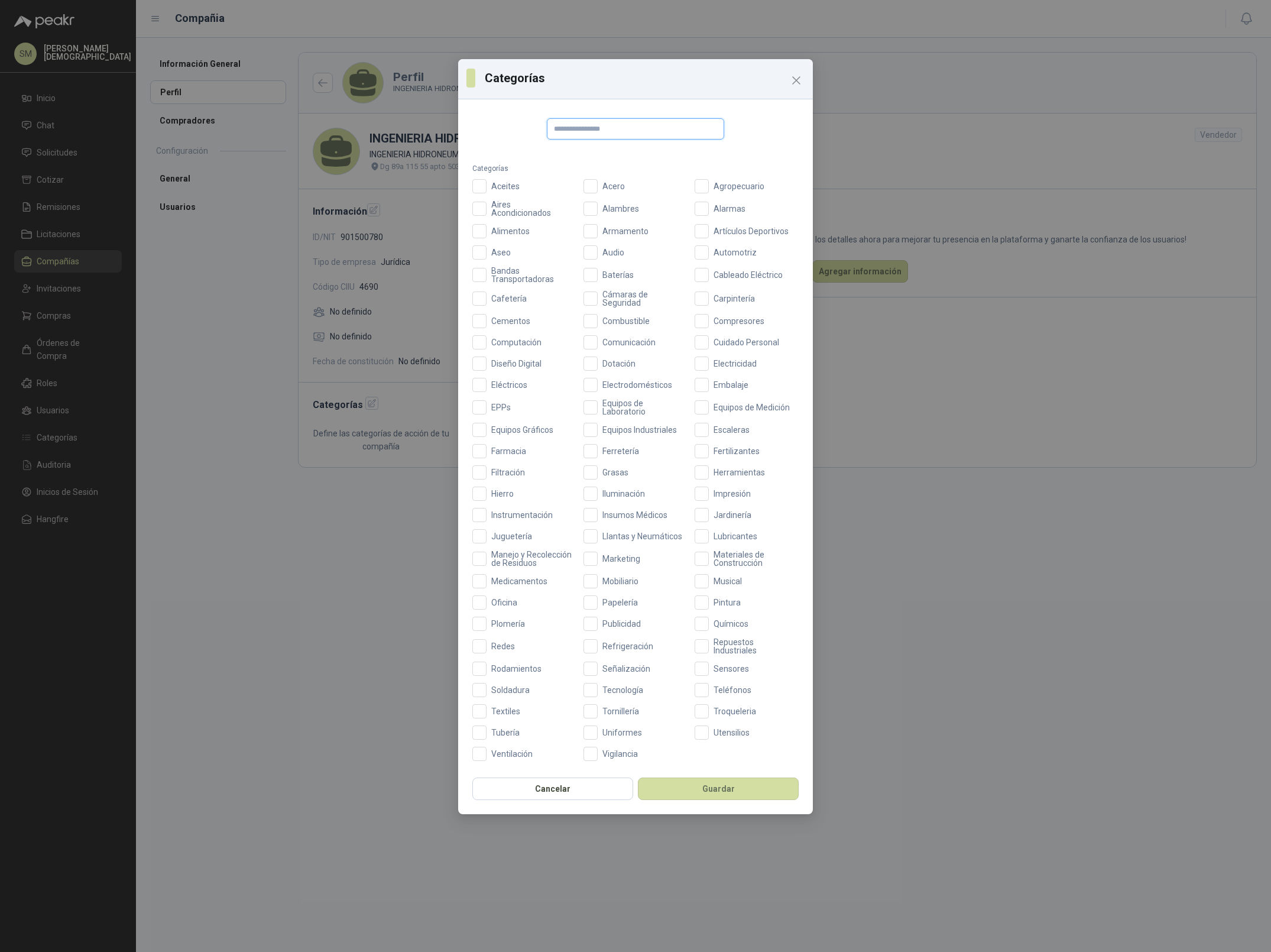
click at [609, 130] on input "text" at bounding box center [635, 129] width 178 height 21
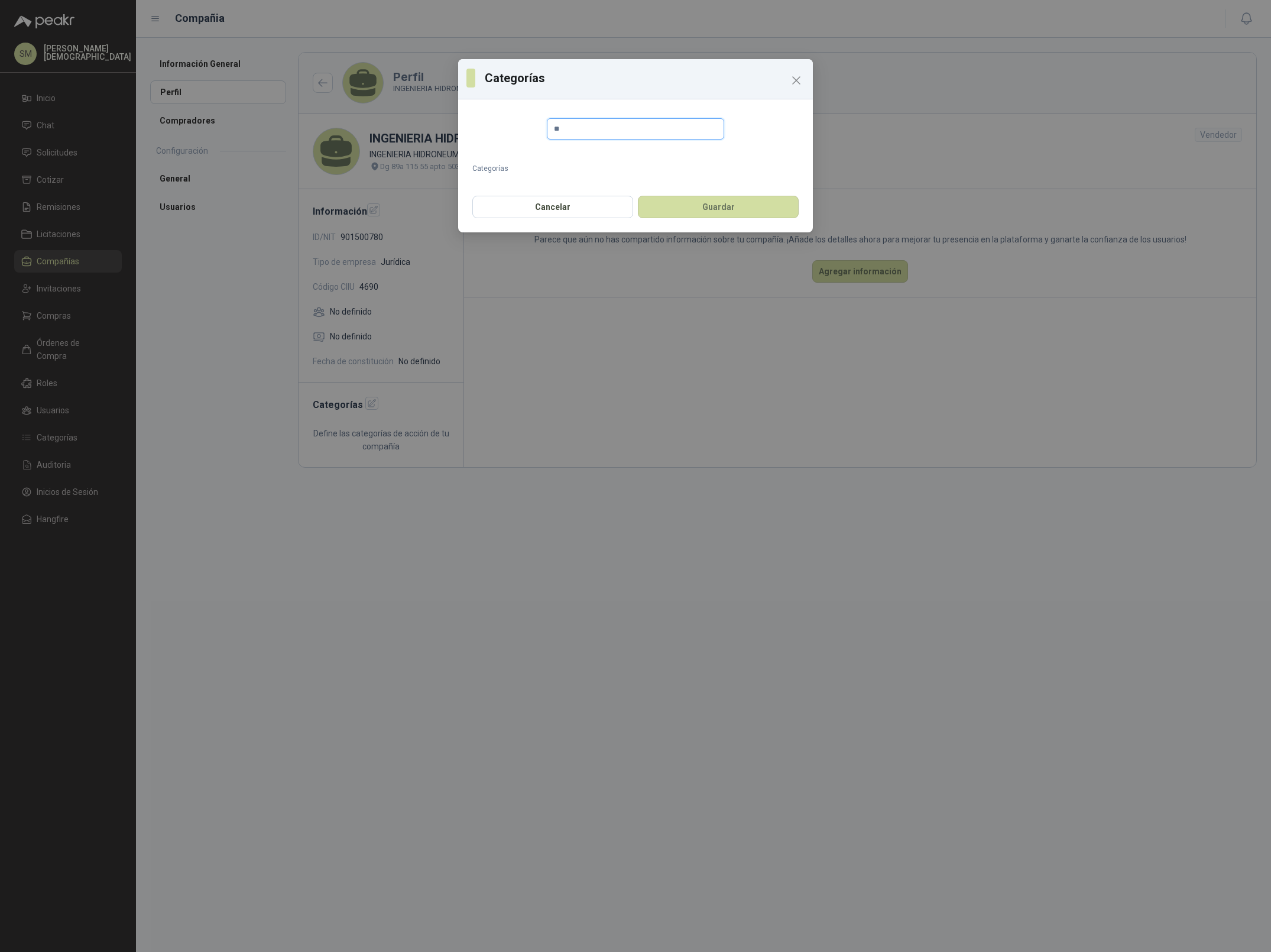
type input "*"
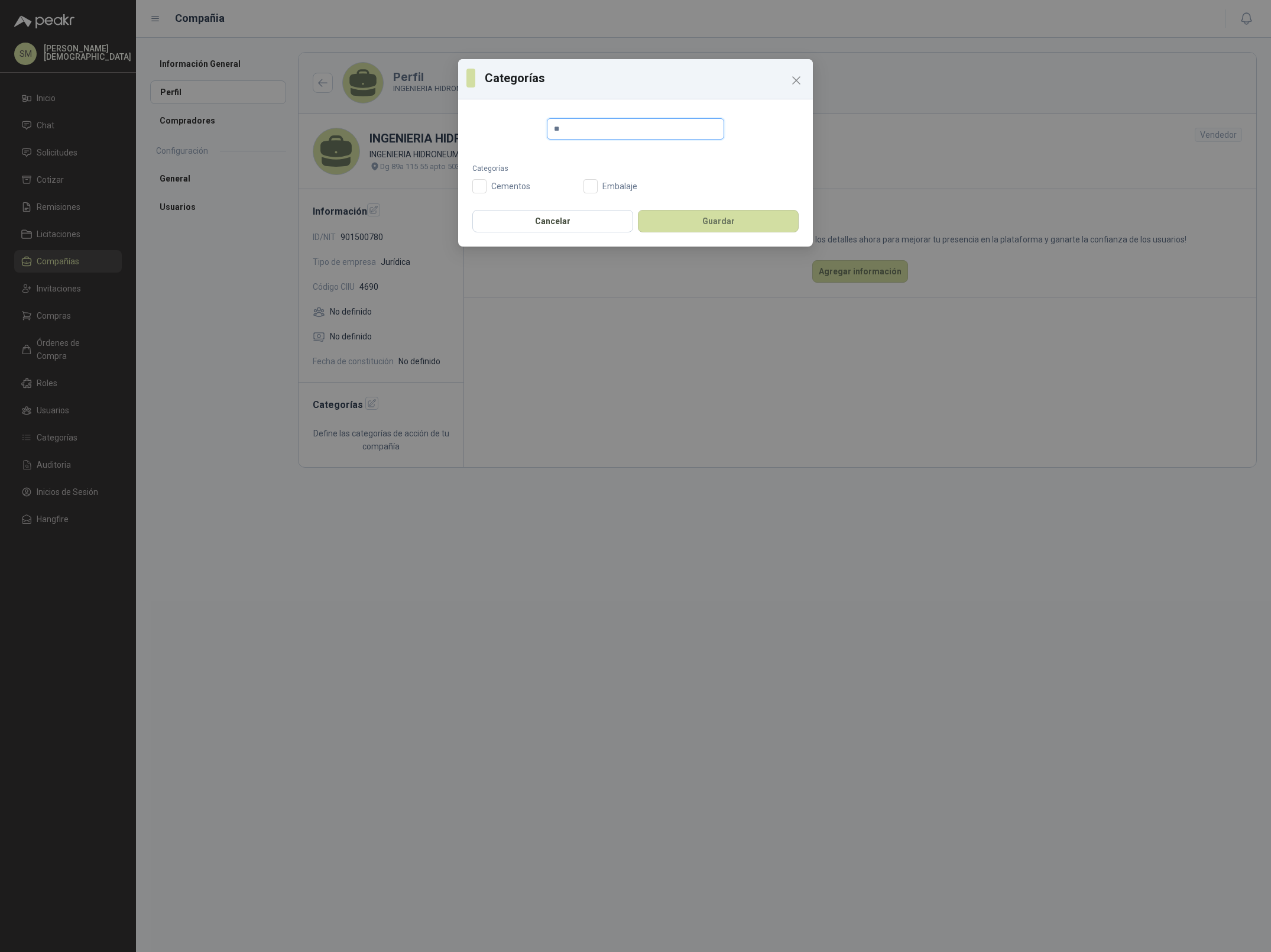
type input "*"
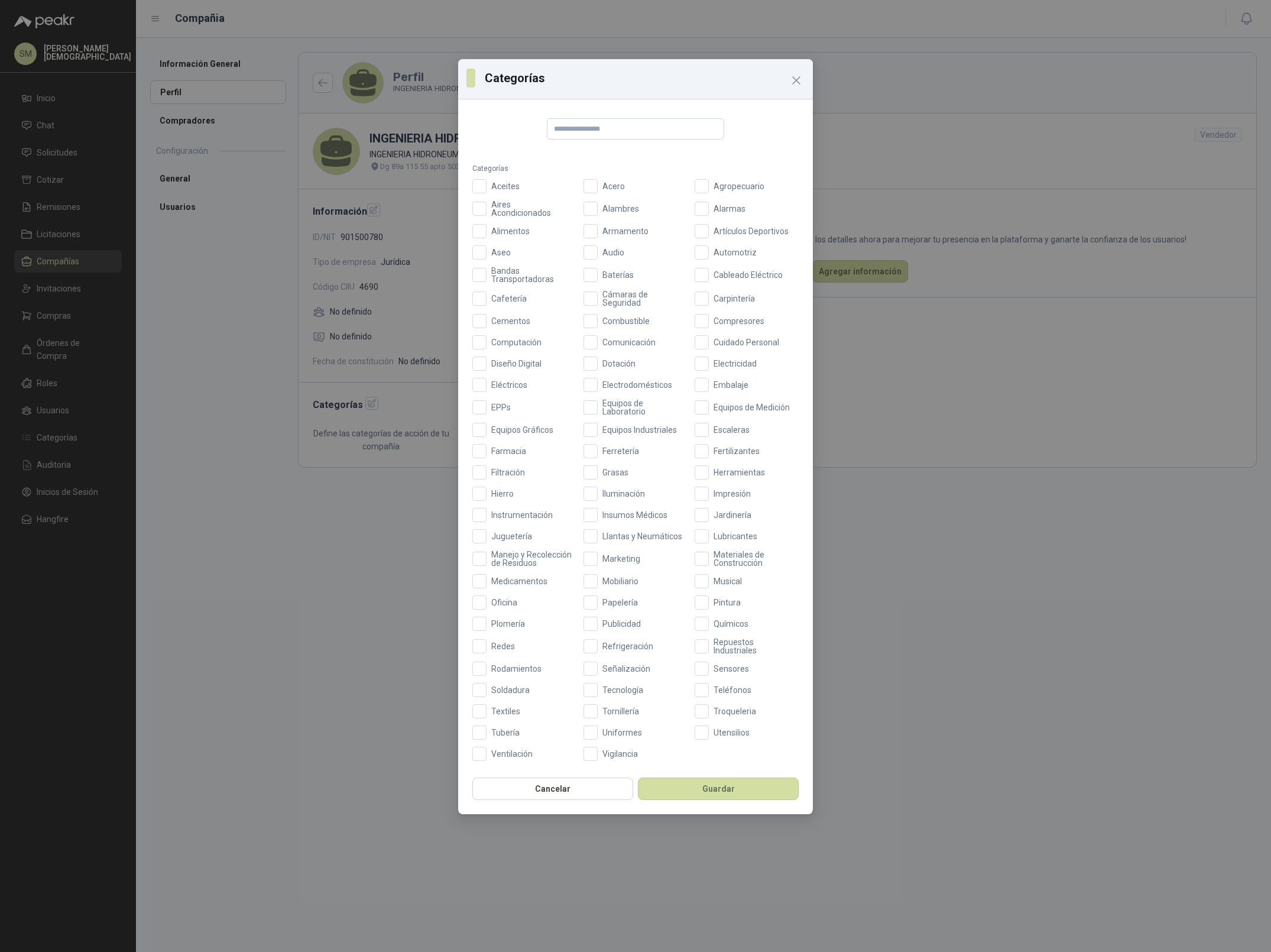
click at [289, 146] on div "Categorías Categorías Aceites Acero Agropecuario Aires Acondicionados Alambres …" at bounding box center [635, 476] width 1271 height 952
drag, startPoint x: 797, startPoint y: 79, endPoint x: 791, endPoint y: 83, distance: 7.2
click at [798, 79] on icon "Close" at bounding box center [797, 80] width 14 height 14
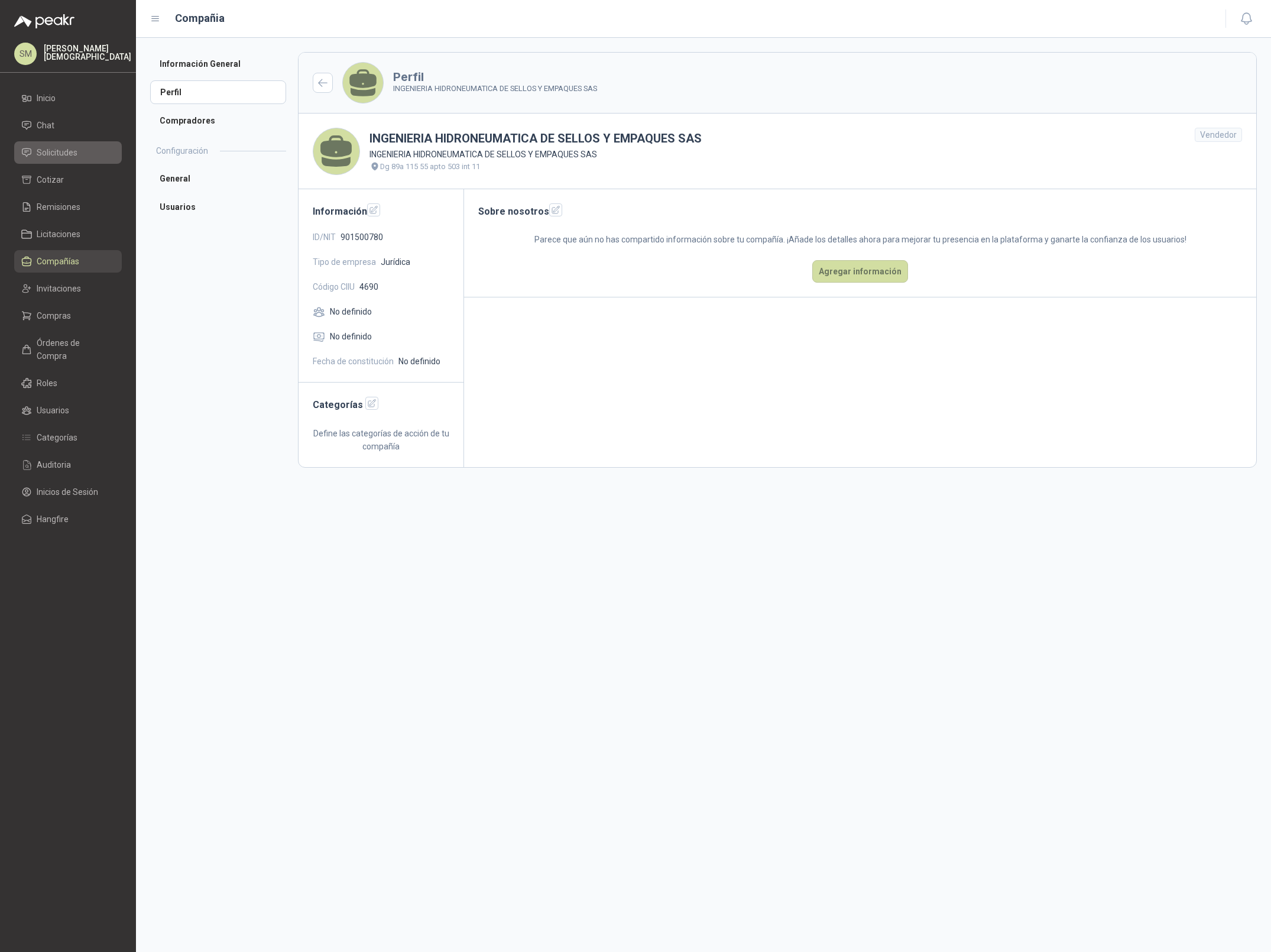
click at [63, 158] on span "Solicitudes" at bounding box center [57, 152] width 41 height 13
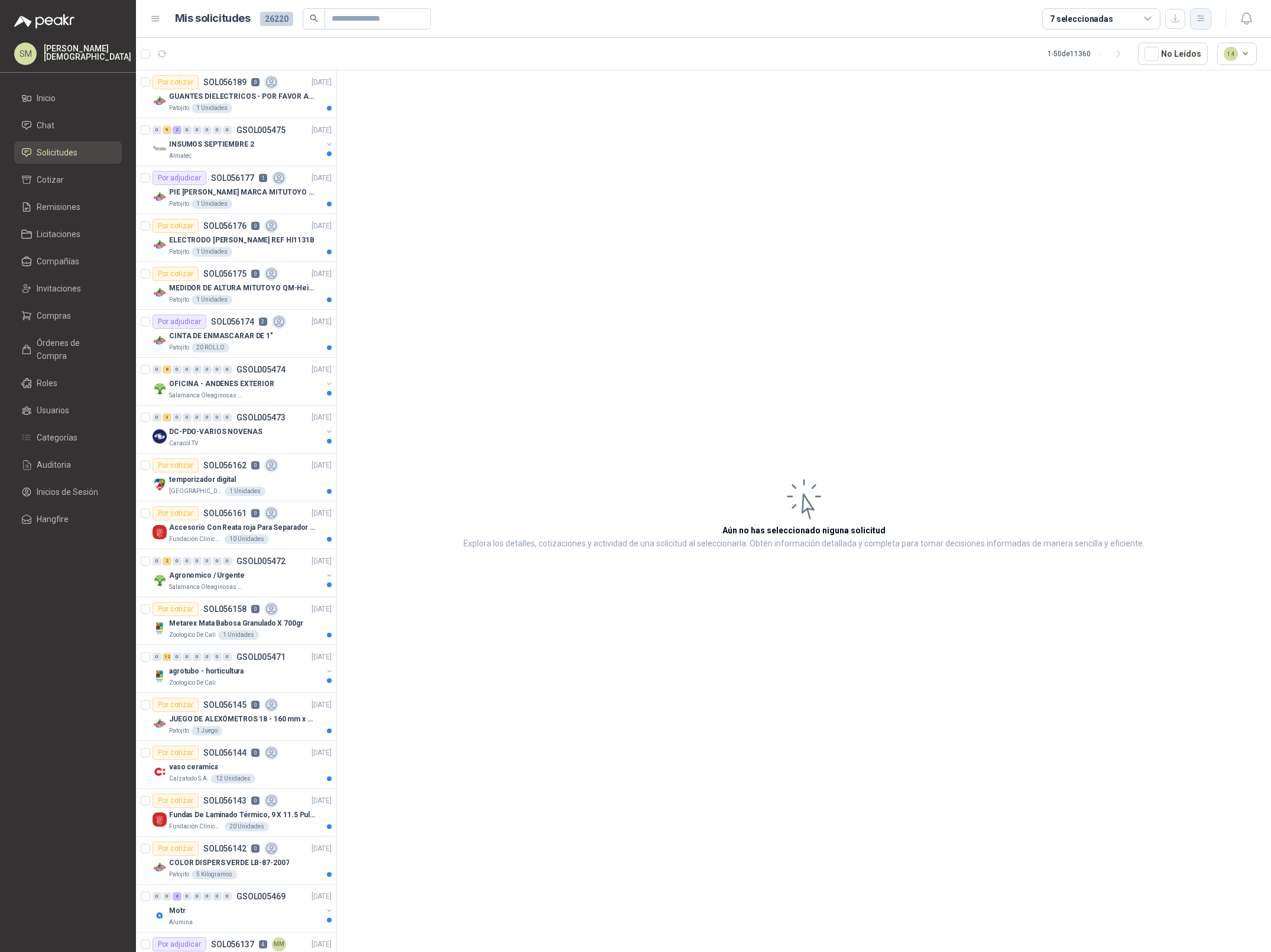
click at [1196, 15] on icon "button" at bounding box center [1200, 18] width 10 height 10
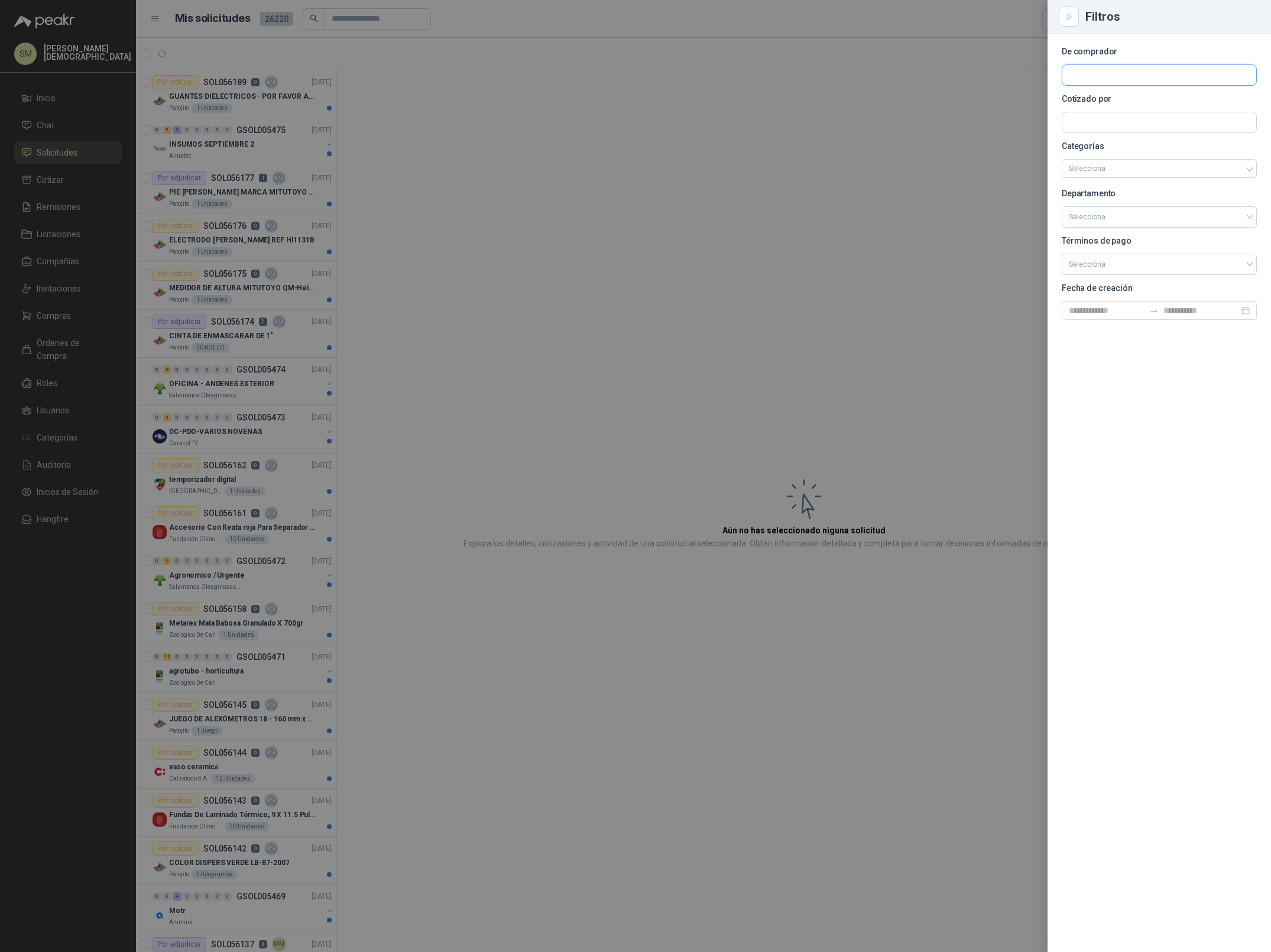
click at [1102, 74] on input "text" at bounding box center [1158, 75] width 194 height 21
type input "******"
click at [1104, 103] on p "Laminate" at bounding box center [1175, 101] width 172 height 7
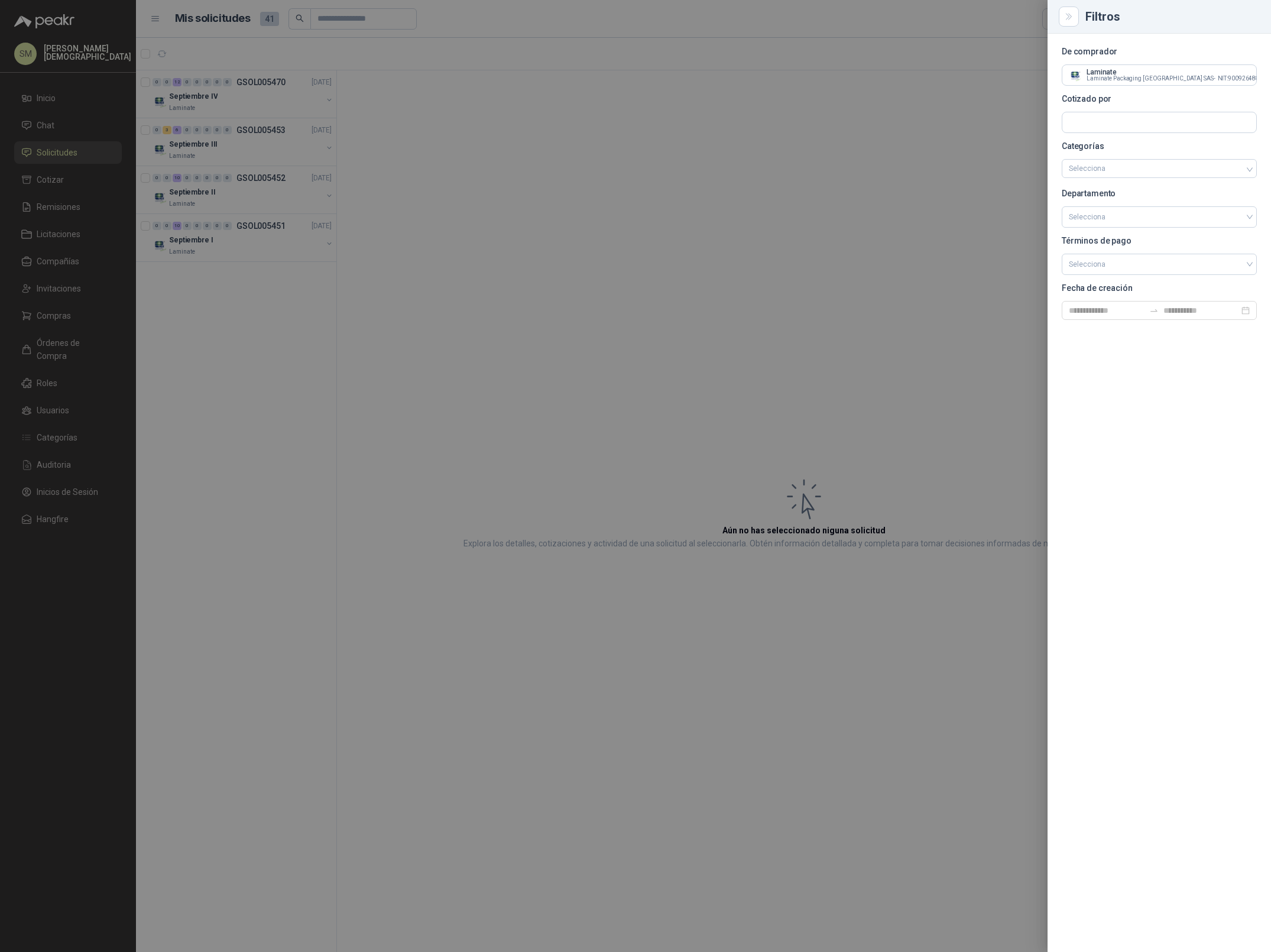
drag, startPoint x: 452, startPoint y: 181, endPoint x: 414, endPoint y: 171, distance: 39.3
click at [452, 180] on div at bounding box center [635, 476] width 1271 height 952
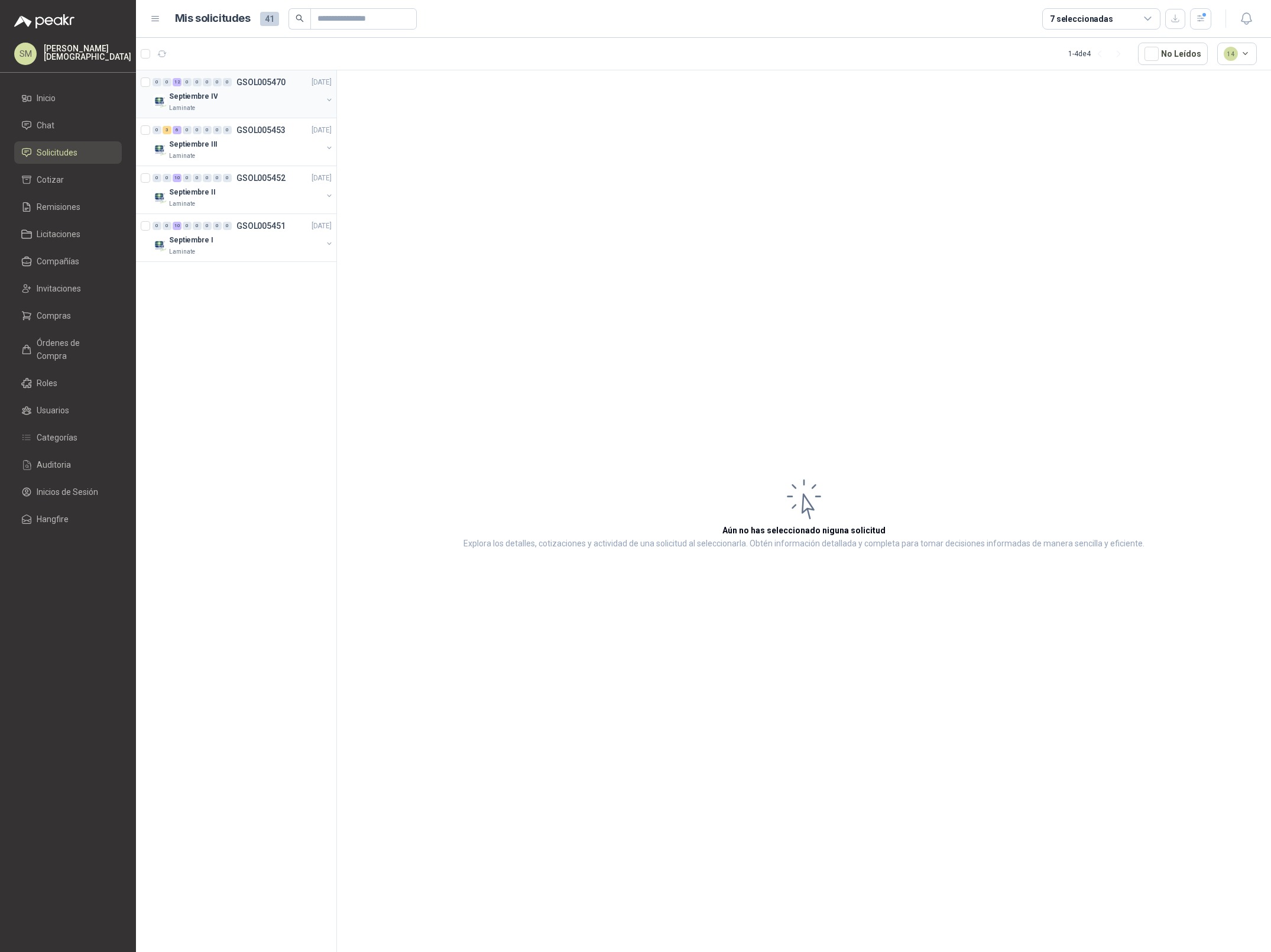
click at [272, 110] on div "Laminate" at bounding box center [245, 108] width 153 height 10
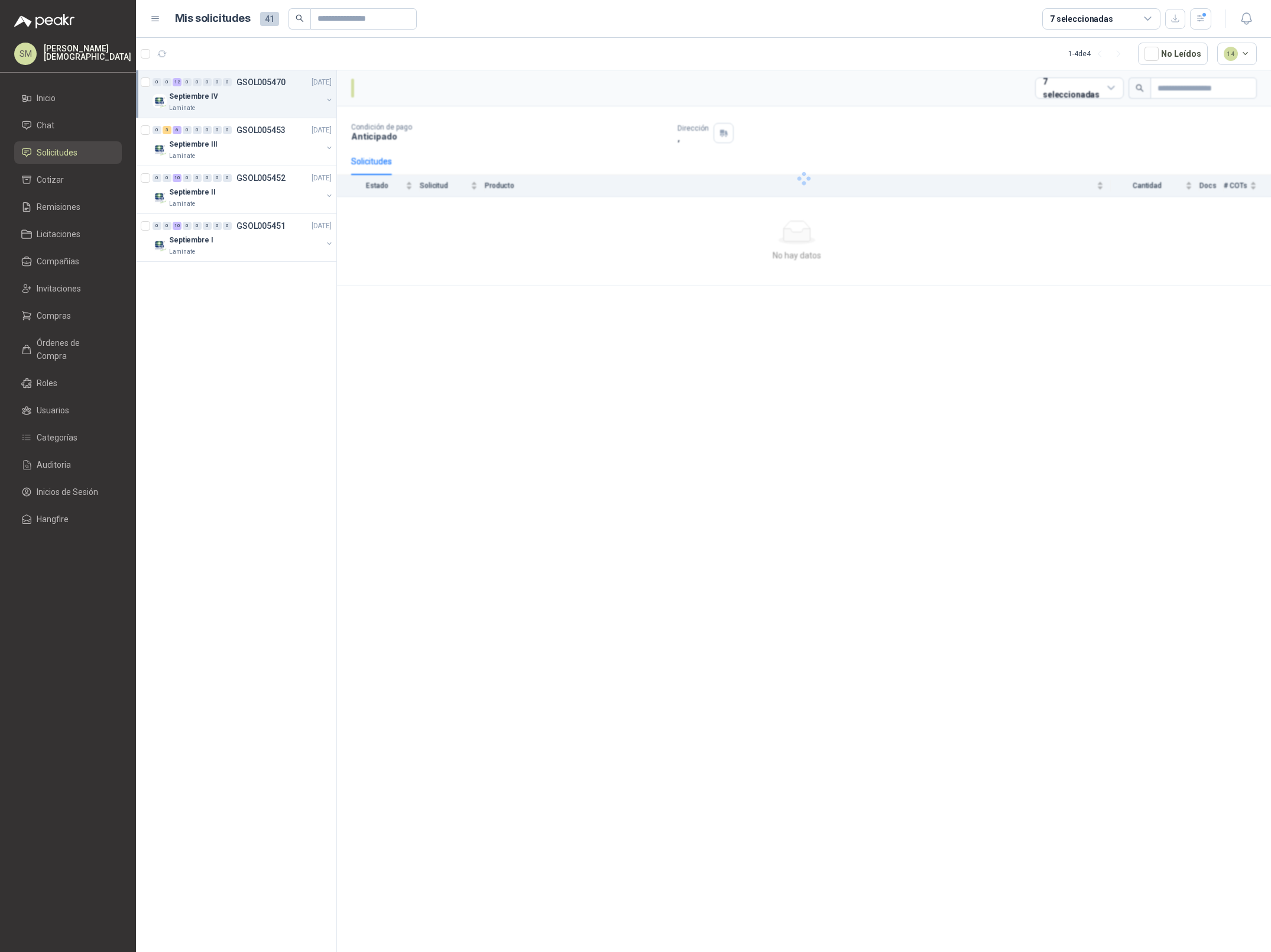
click at [240, 106] on div "Laminate" at bounding box center [245, 108] width 153 height 10
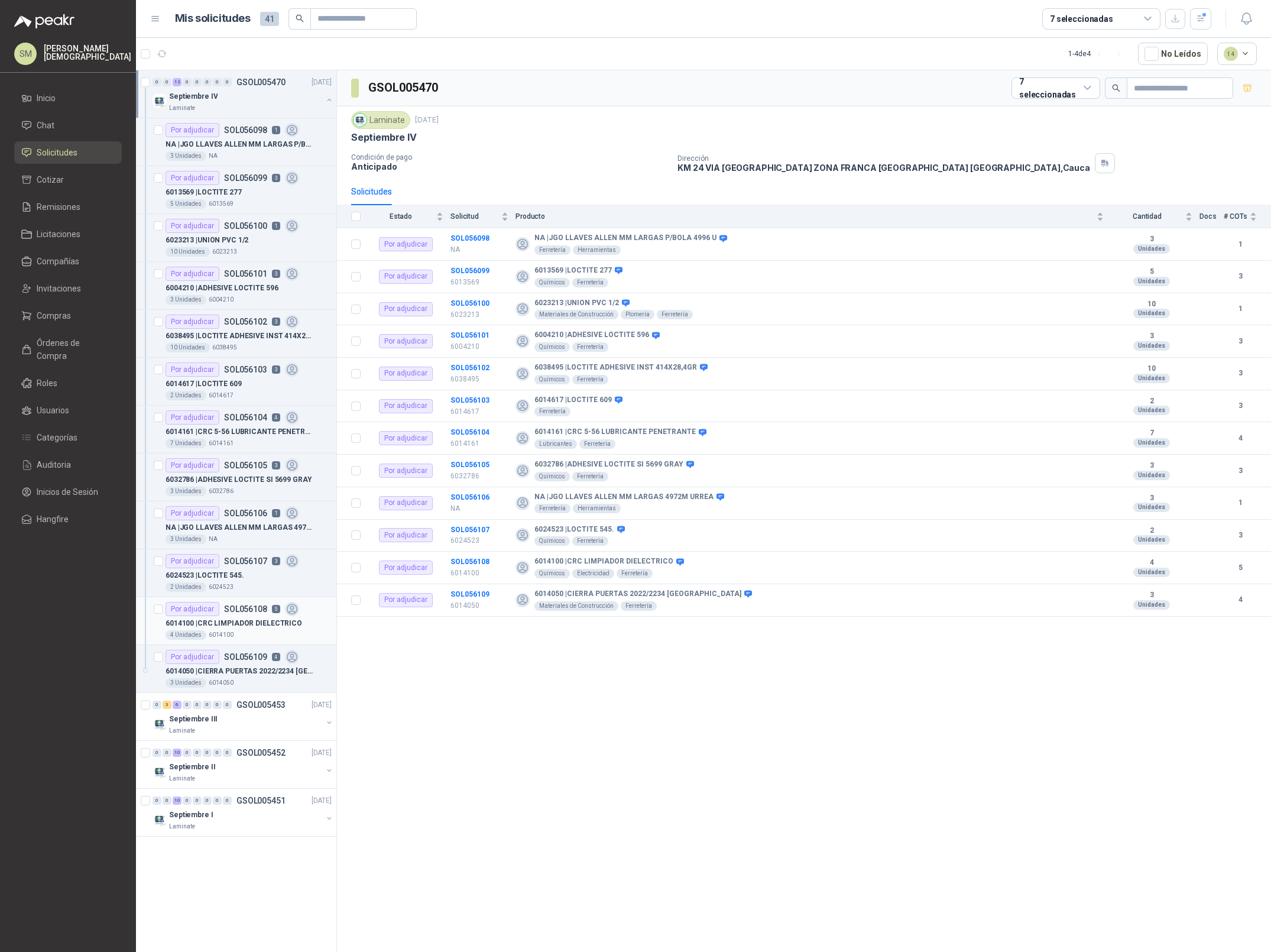
click at [251, 635] on div "4 Unidades 6014100" at bounding box center [248, 635] width 166 height 10
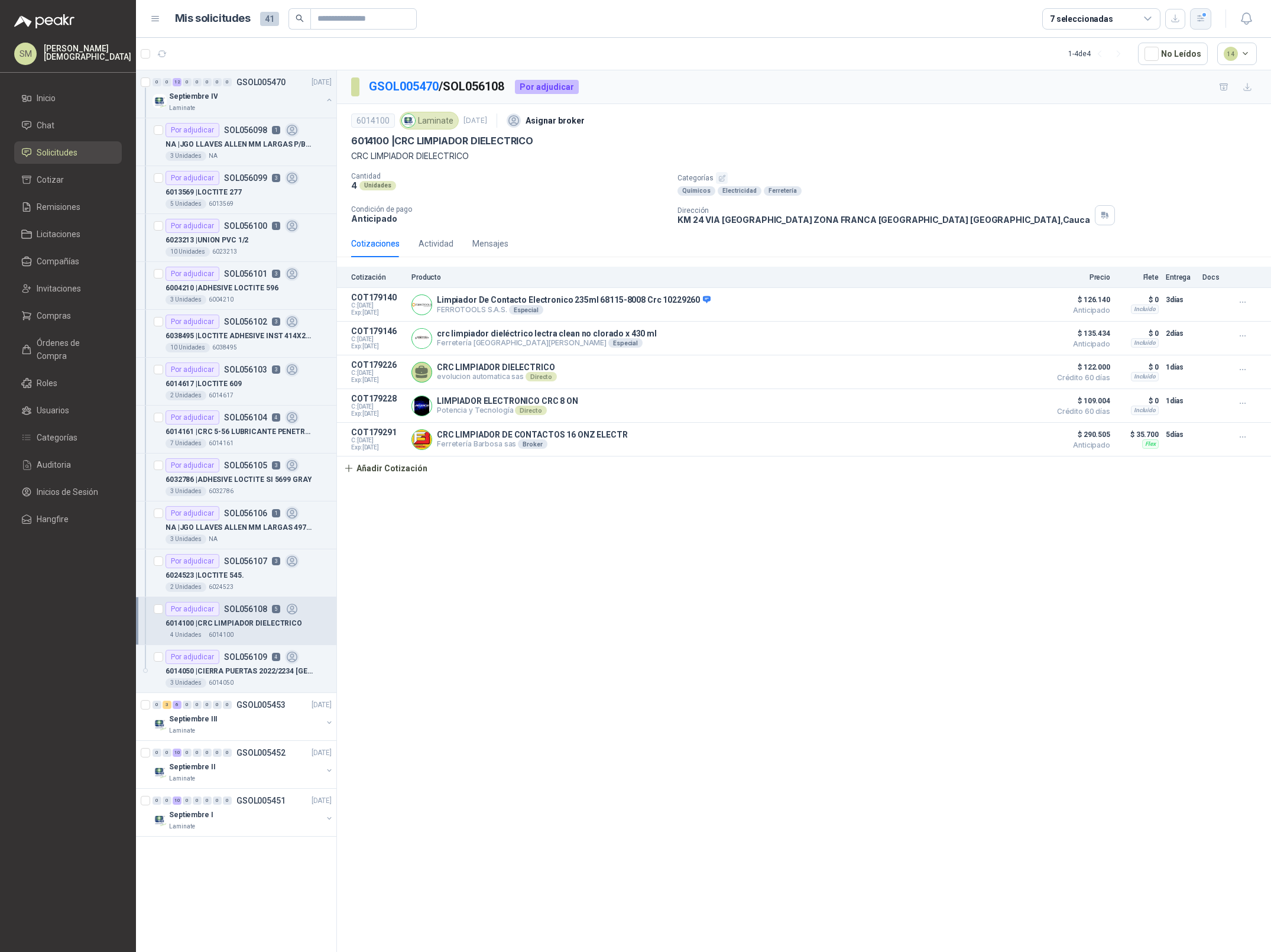
click at [1207, 23] on button "button" at bounding box center [1200, 19] width 21 height 21
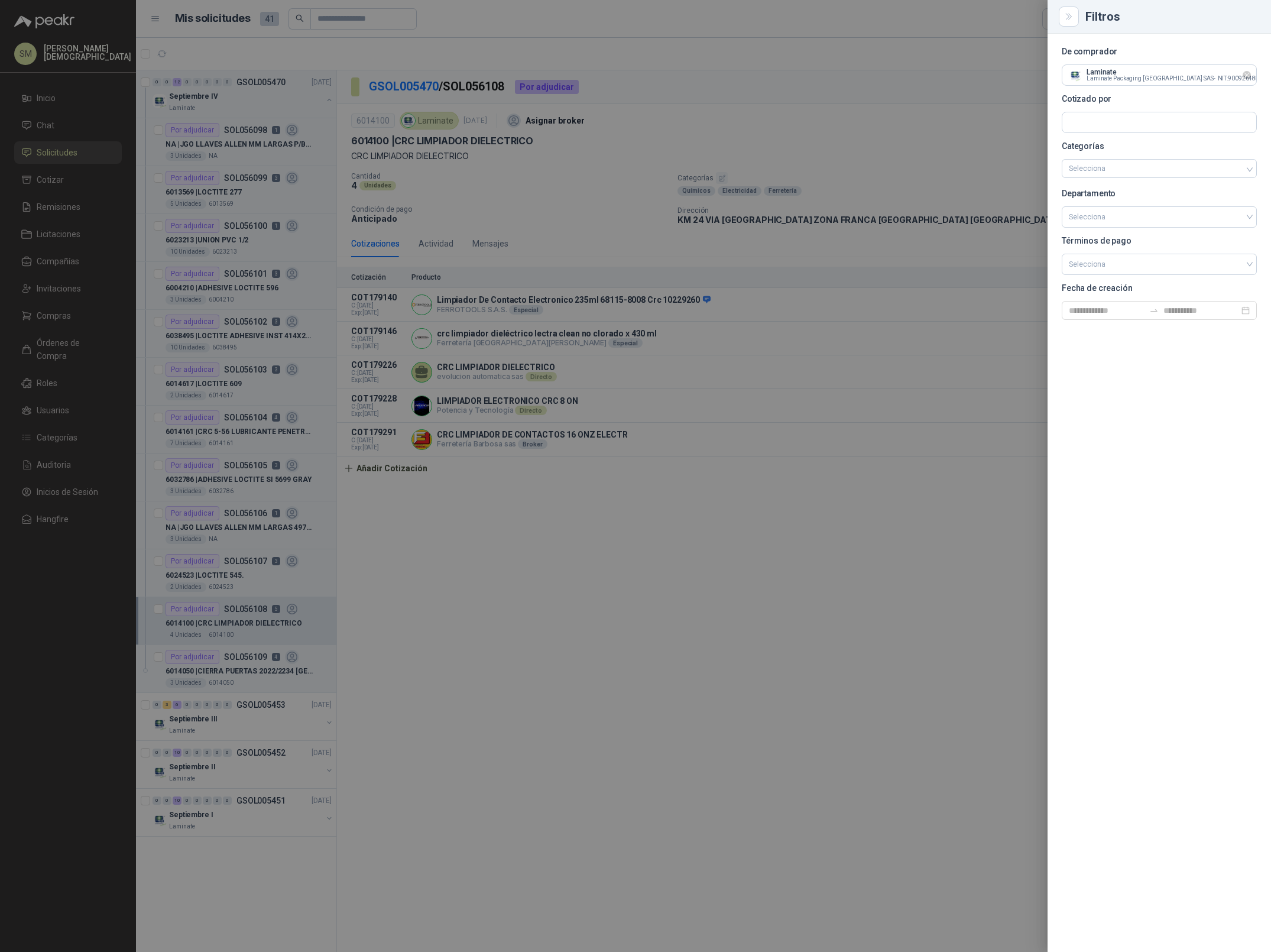
click at [1250, 73] on icon "Limpiar" at bounding box center [1247, 75] width 10 height 10
click at [1158, 79] on input "text" at bounding box center [1158, 75] width 194 height 21
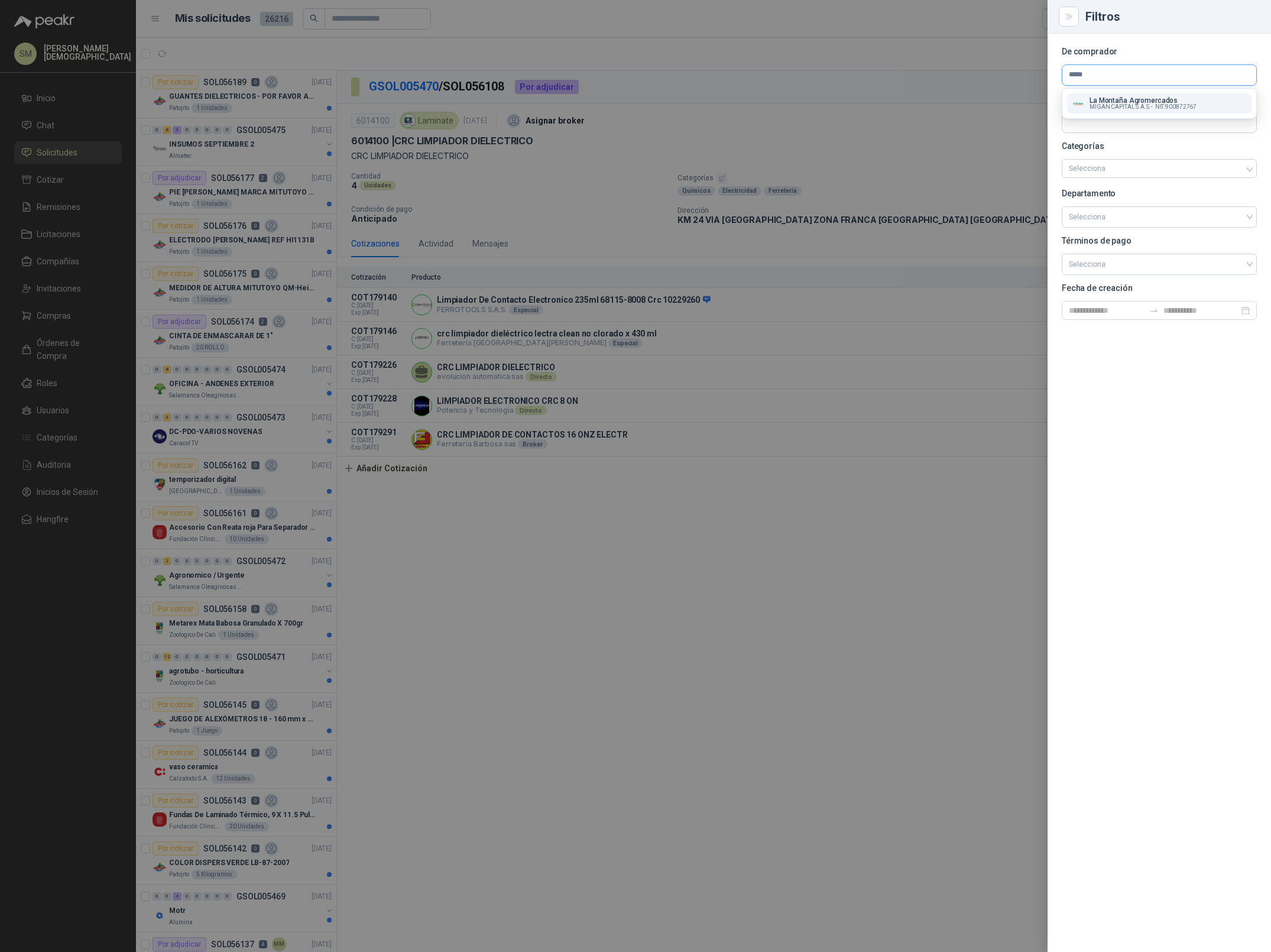
type input "*****"
click at [1155, 102] on p "La Montaña Agromercados" at bounding box center [1143, 101] width 107 height 7
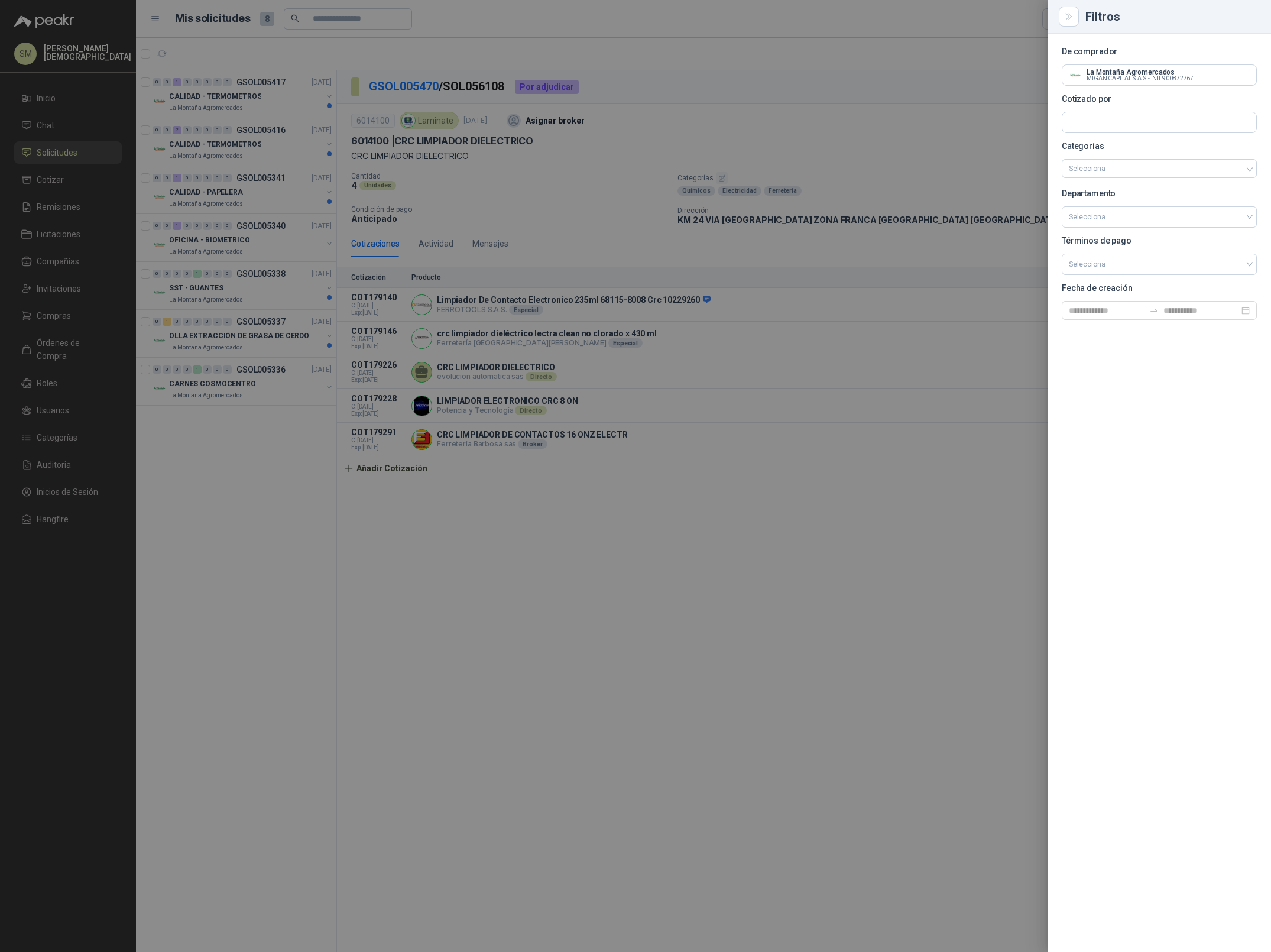
click at [680, 72] on div at bounding box center [635, 476] width 1271 height 952
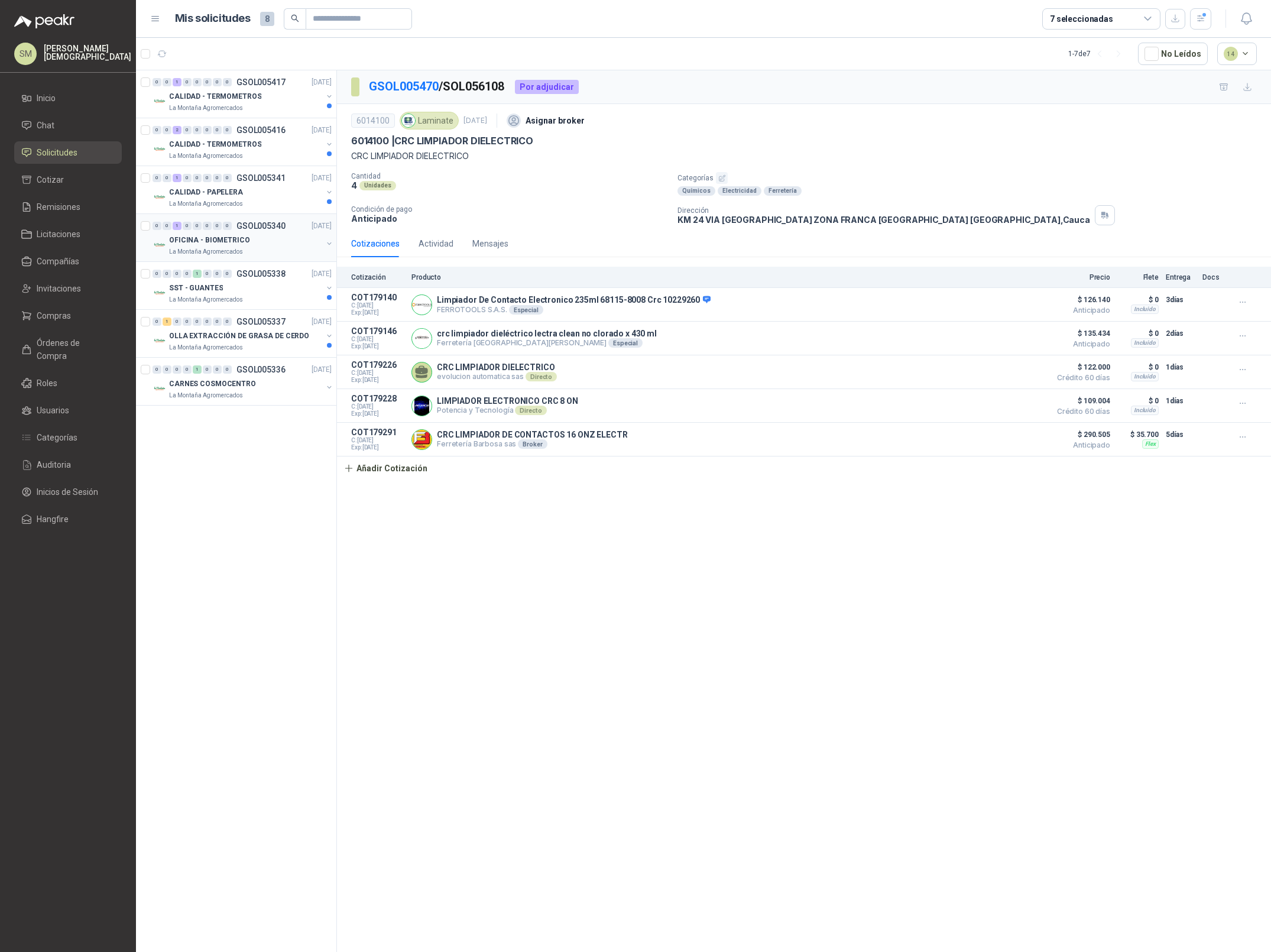
click at [259, 249] on div "La Montaña Agromercados" at bounding box center [245, 252] width 153 height 10
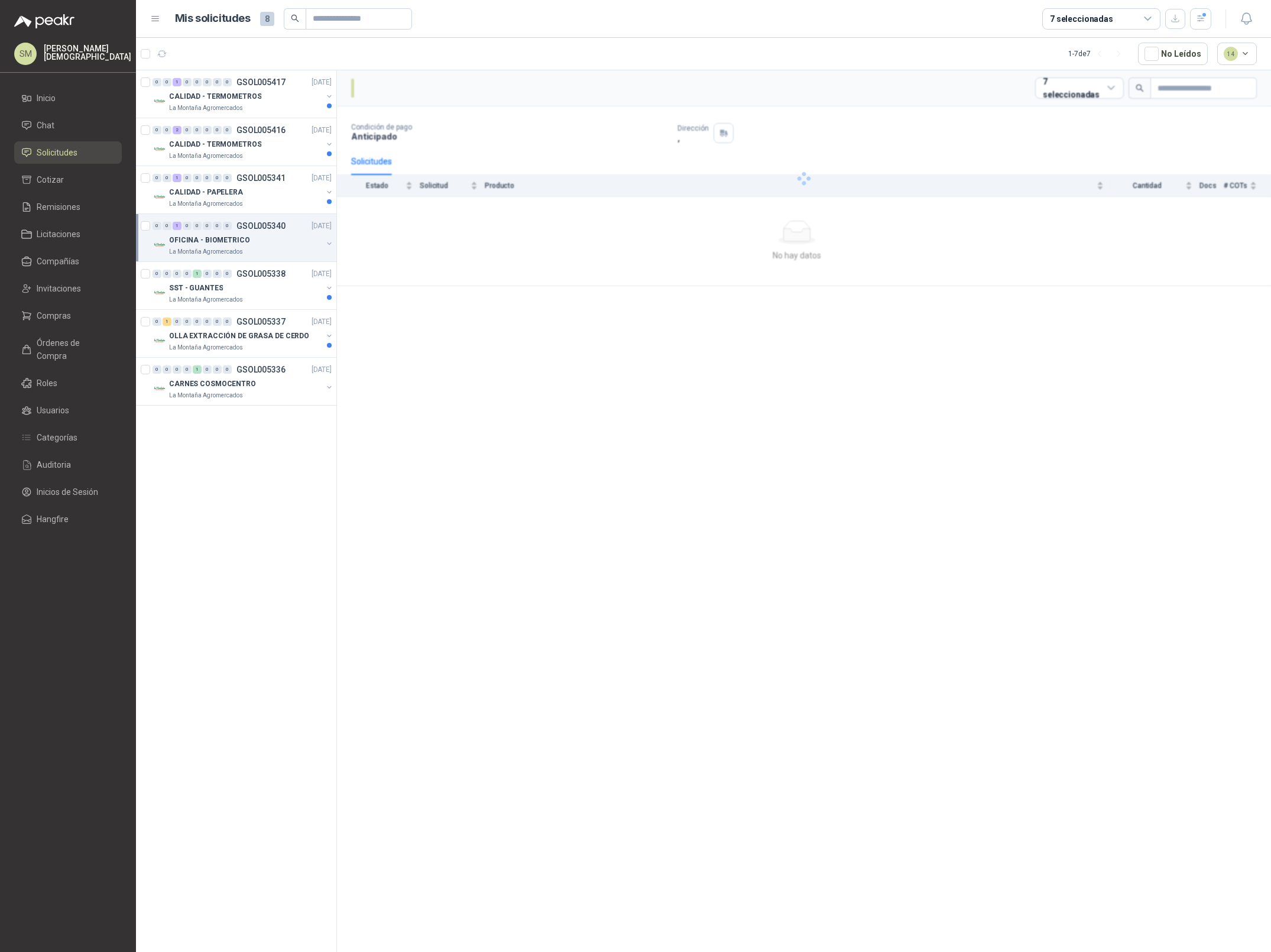
click at [254, 249] on div "La Montaña Agromercados" at bounding box center [245, 252] width 153 height 10
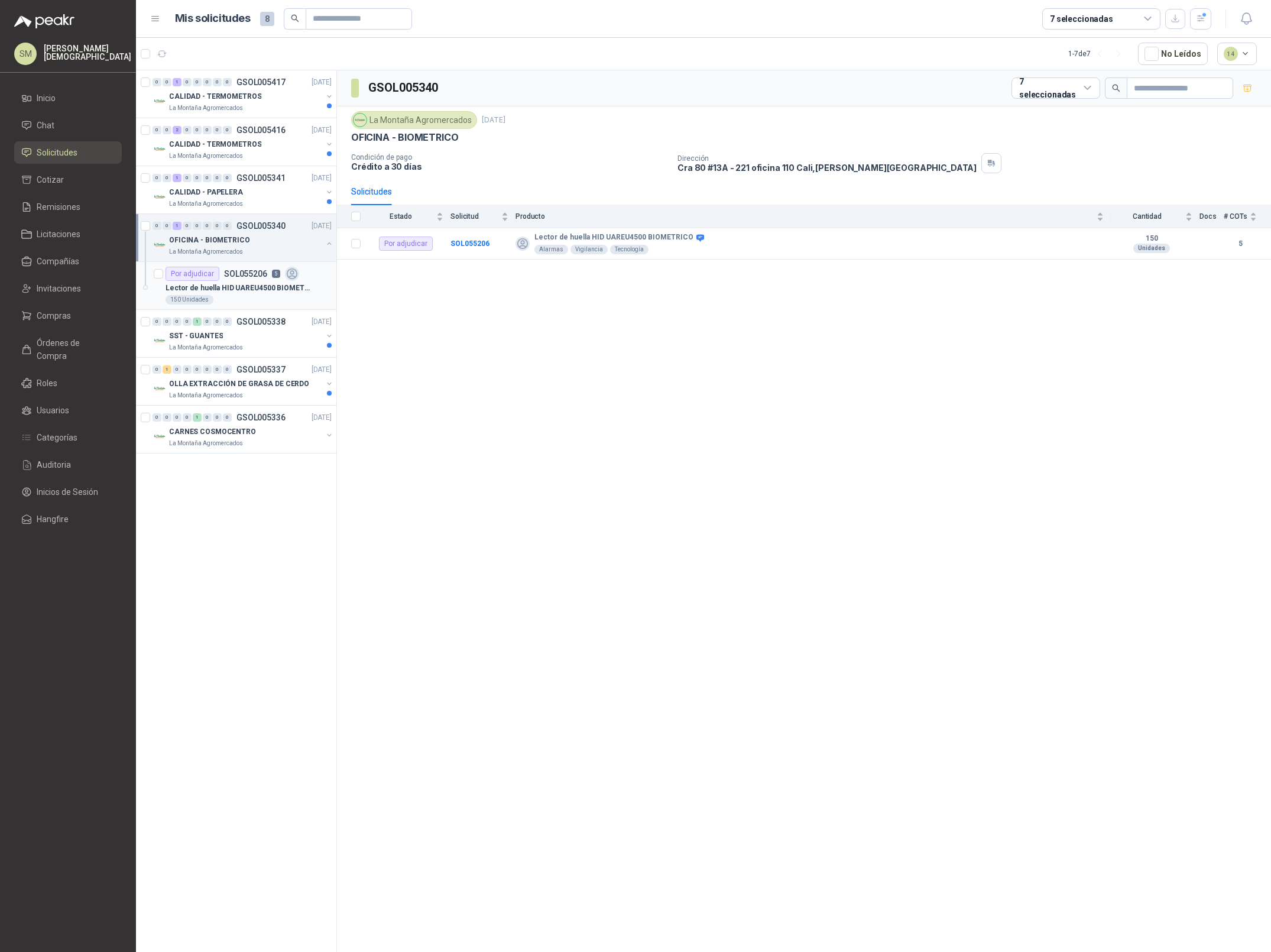
click at [252, 278] on p "SOL055206" at bounding box center [246, 273] width 43 height 8
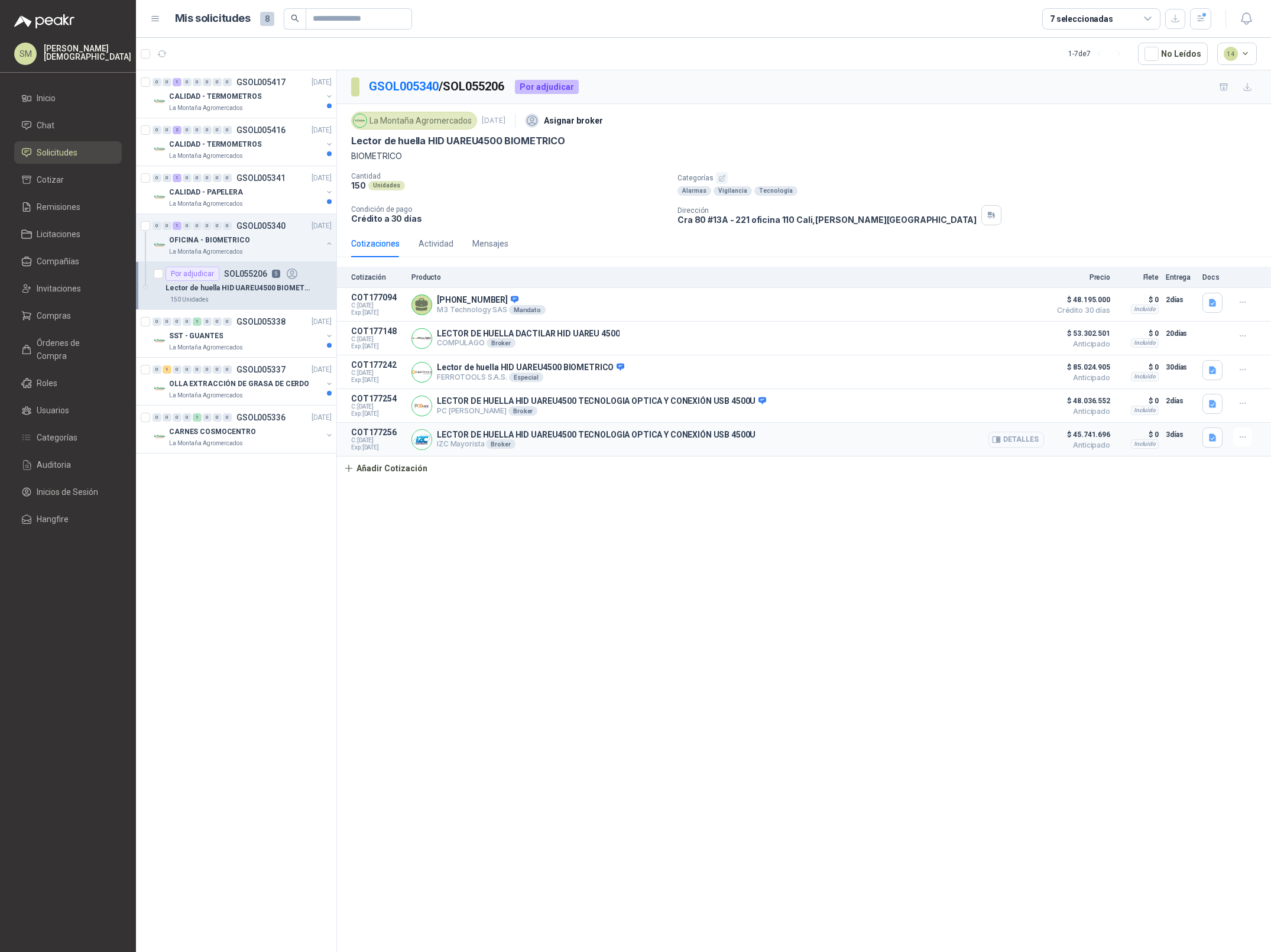
click at [991, 442] on button "Detalles" at bounding box center [1016, 439] width 55 height 16
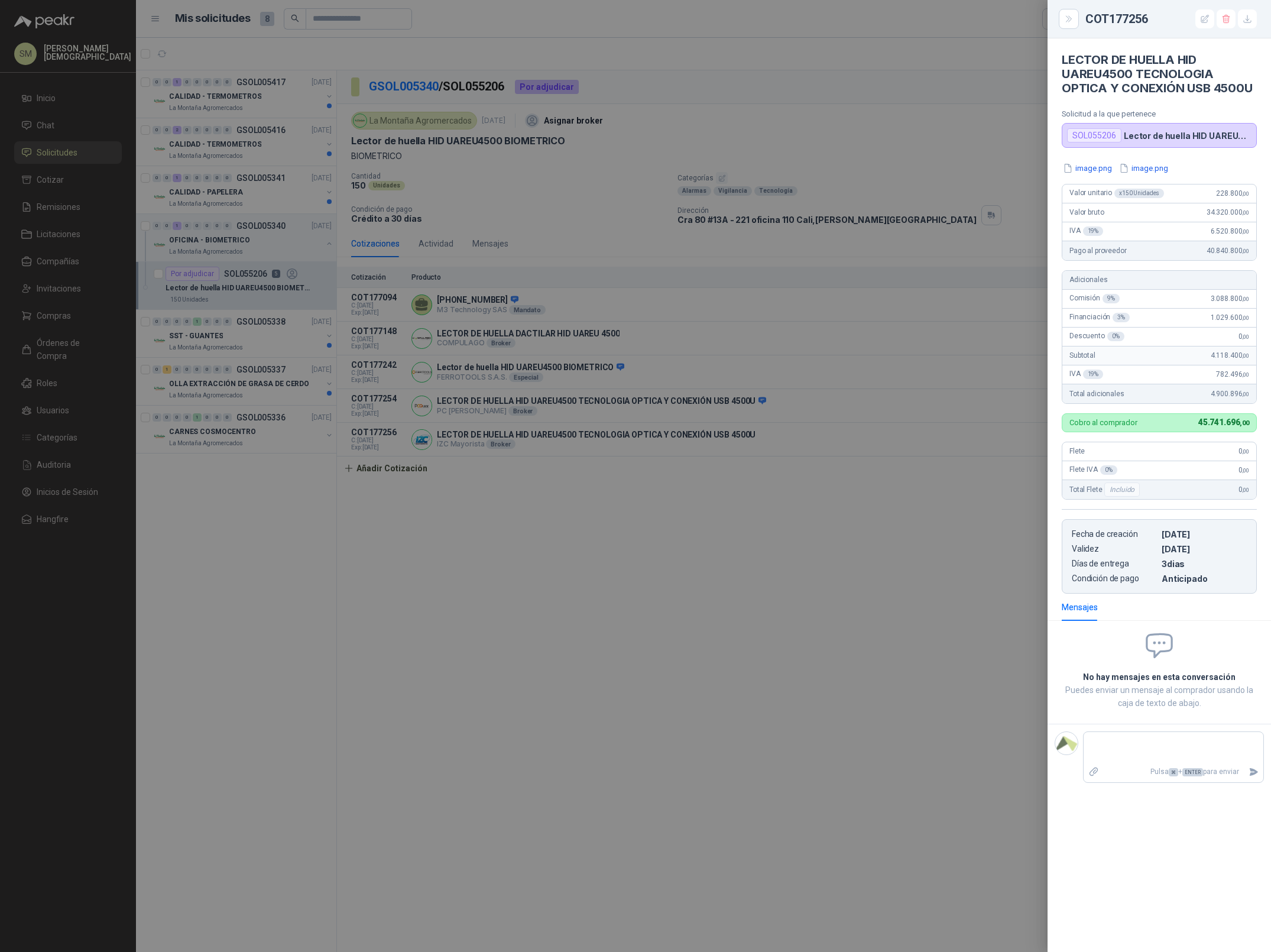
click at [548, 536] on div at bounding box center [635, 476] width 1271 height 952
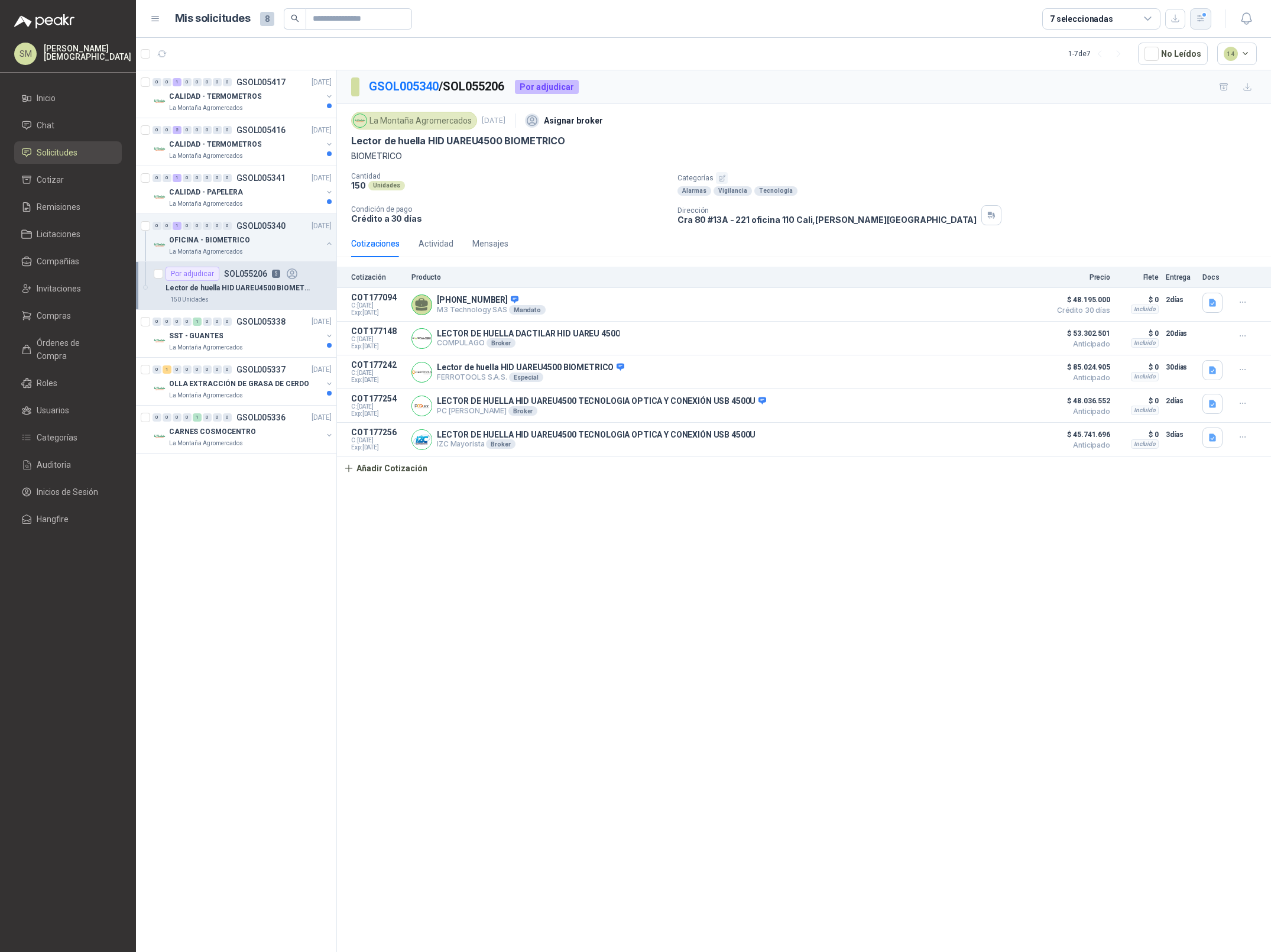
click at [1196, 21] on icon "button" at bounding box center [1200, 18] width 10 height 10
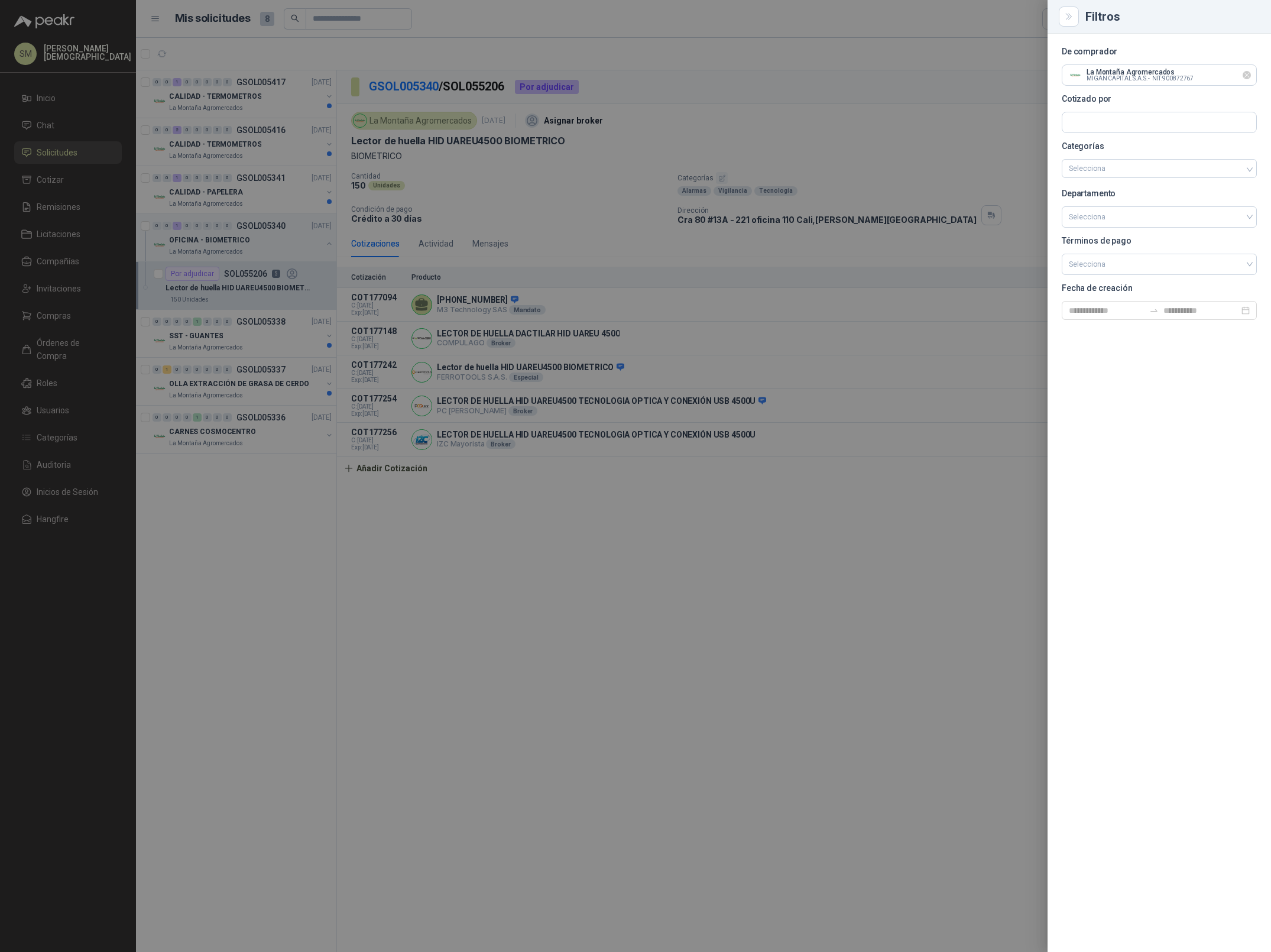
click at [1248, 76] on icon "Limpiar" at bounding box center [1247, 75] width 10 height 10
click at [1180, 78] on input "text" at bounding box center [1158, 75] width 194 height 21
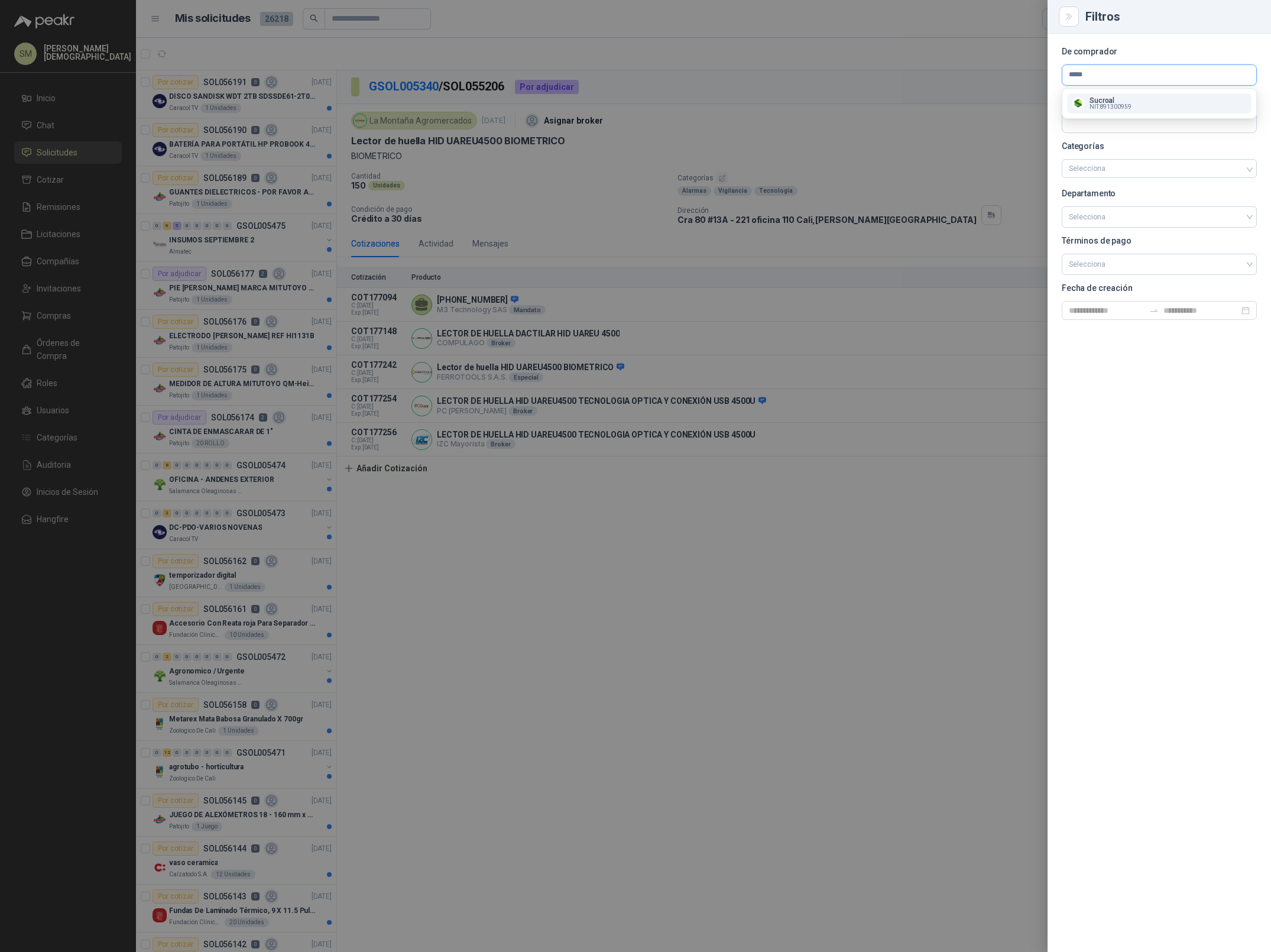
type input "*****"
click at [1179, 104] on div "Sucroal NIT : 891300959" at bounding box center [1159, 104] width 175 height 13
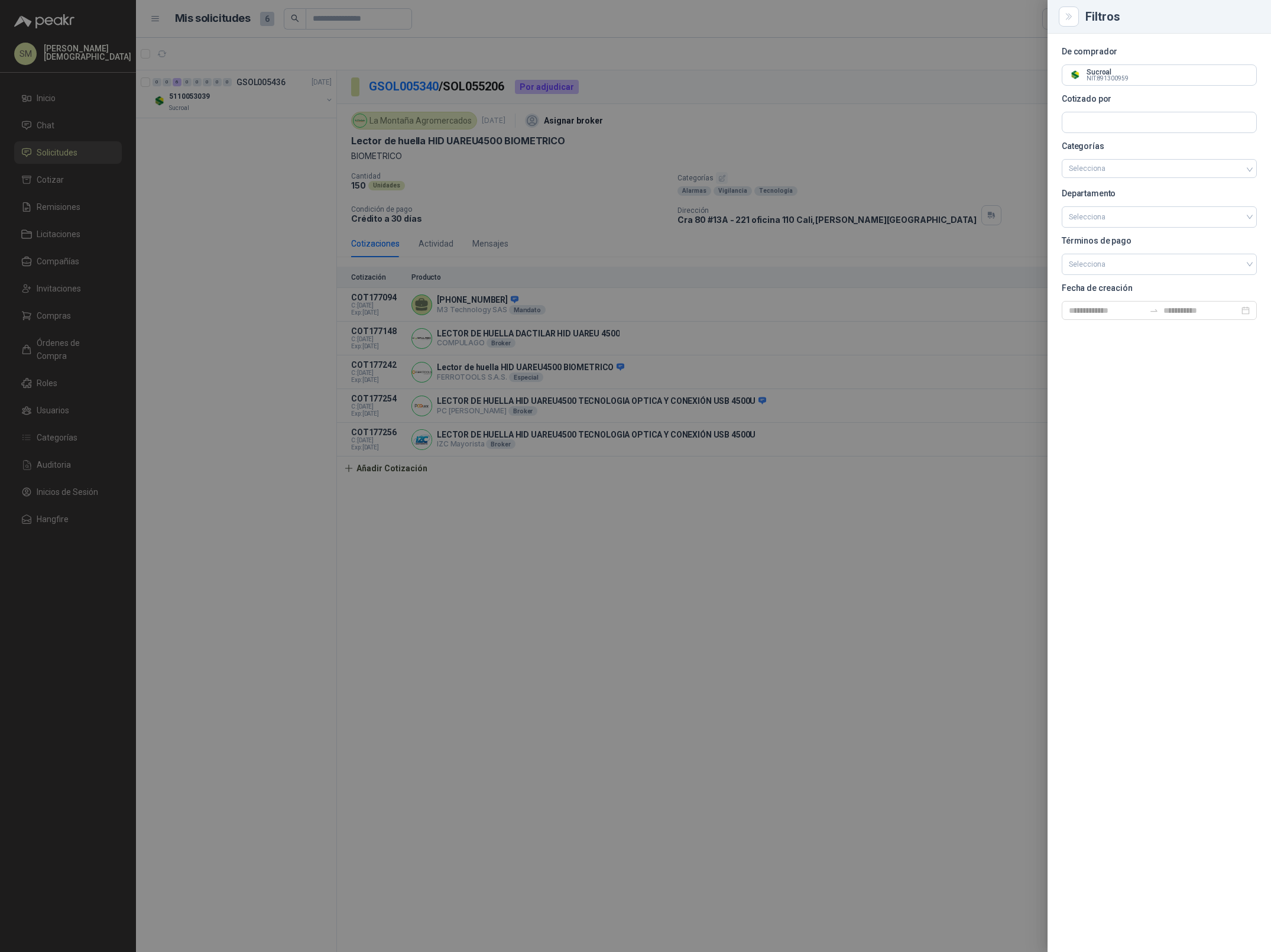
click at [850, 151] on div at bounding box center [635, 476] width 1271 height 952
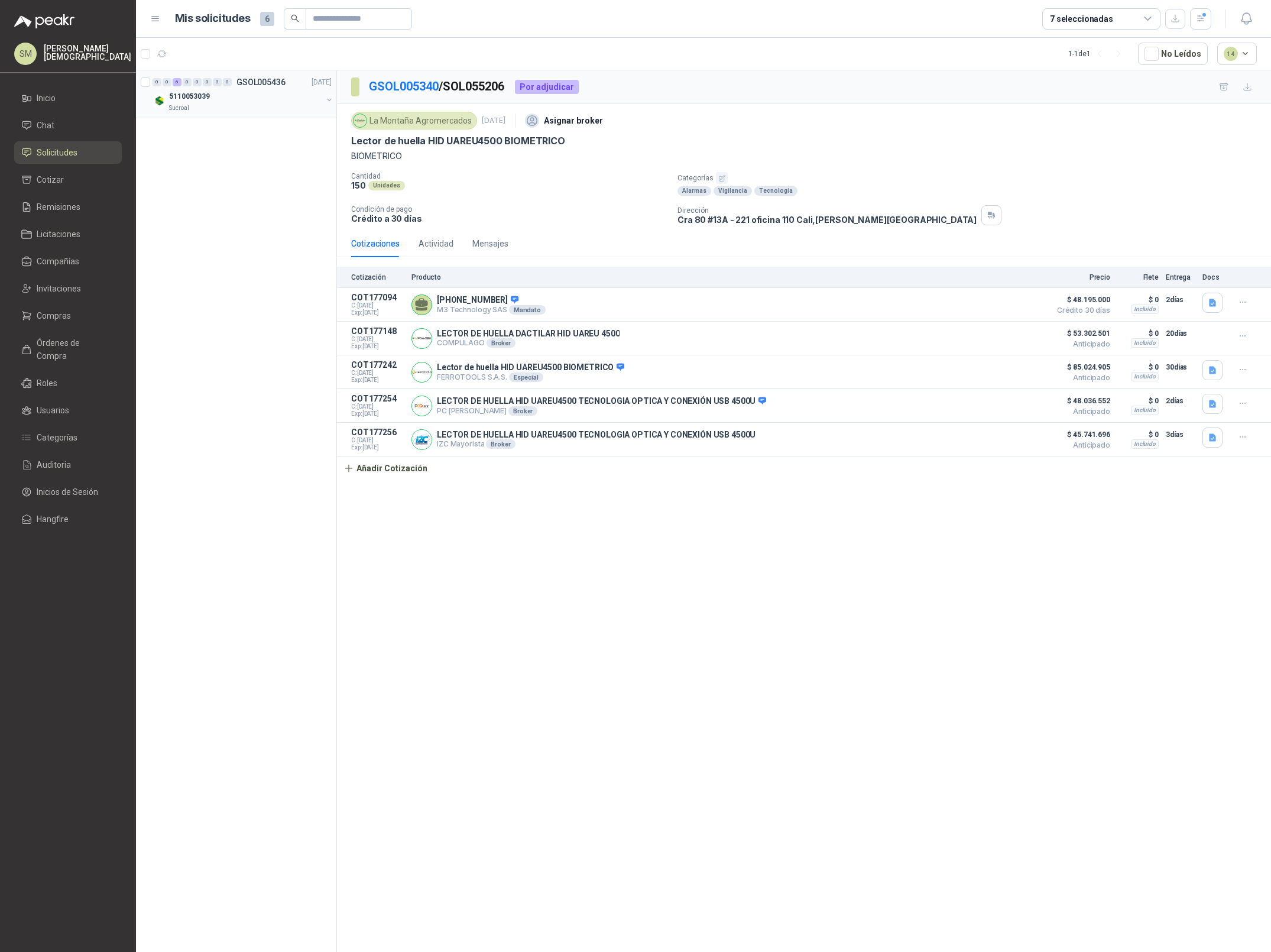
click at [295, 104] on div "Sucroal" at bounding box center [245, 108] width 153 height 10
click at [275, 104] on div "Sucroal" at bounding box center [245, 108] width 153 height 10
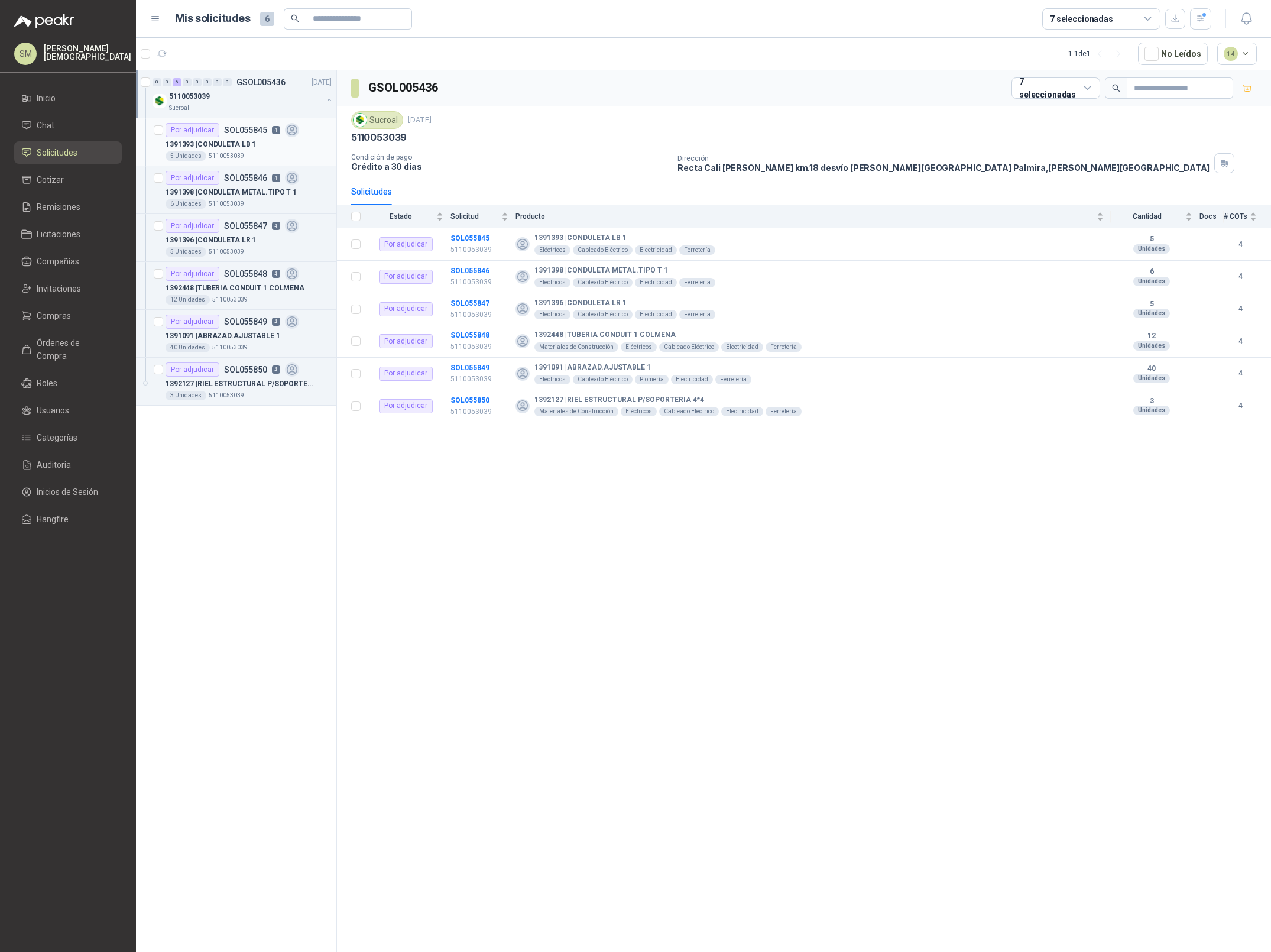
click at [272, 157] on div "5 Unidades 5110053039" at bounding box center [248, 155] width 166 height 10
